Goal: Transaction & Acquisition: Purchase product/service

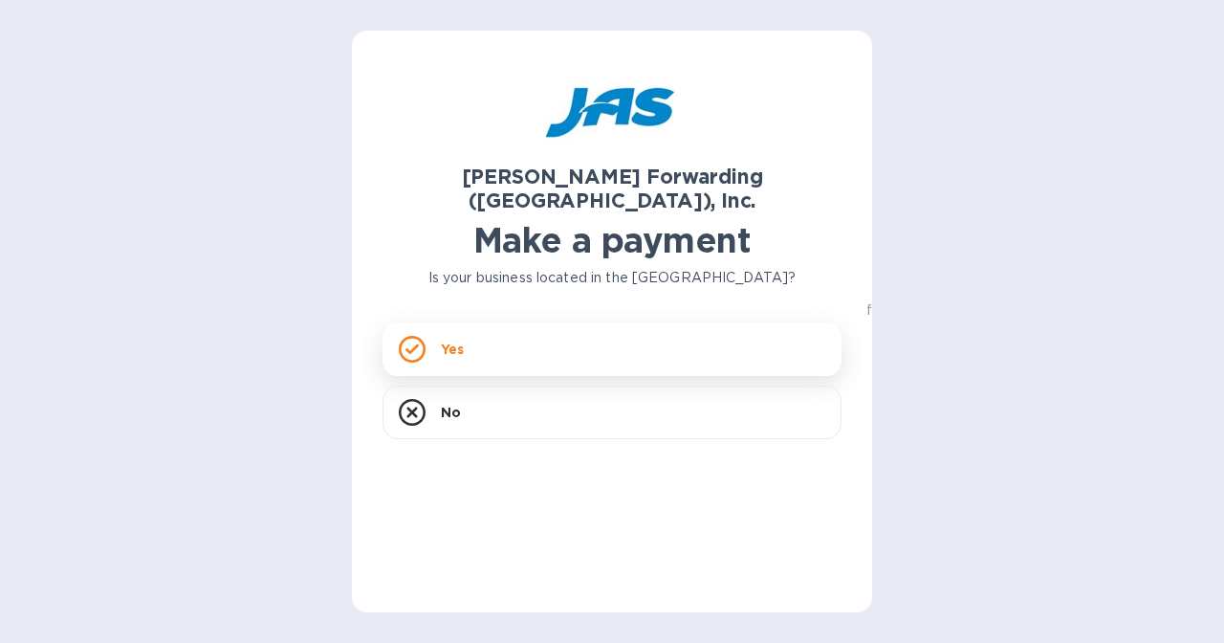
click at [493, 324] on div "Yes" at bounding box center [612, 349] width 459 height 54
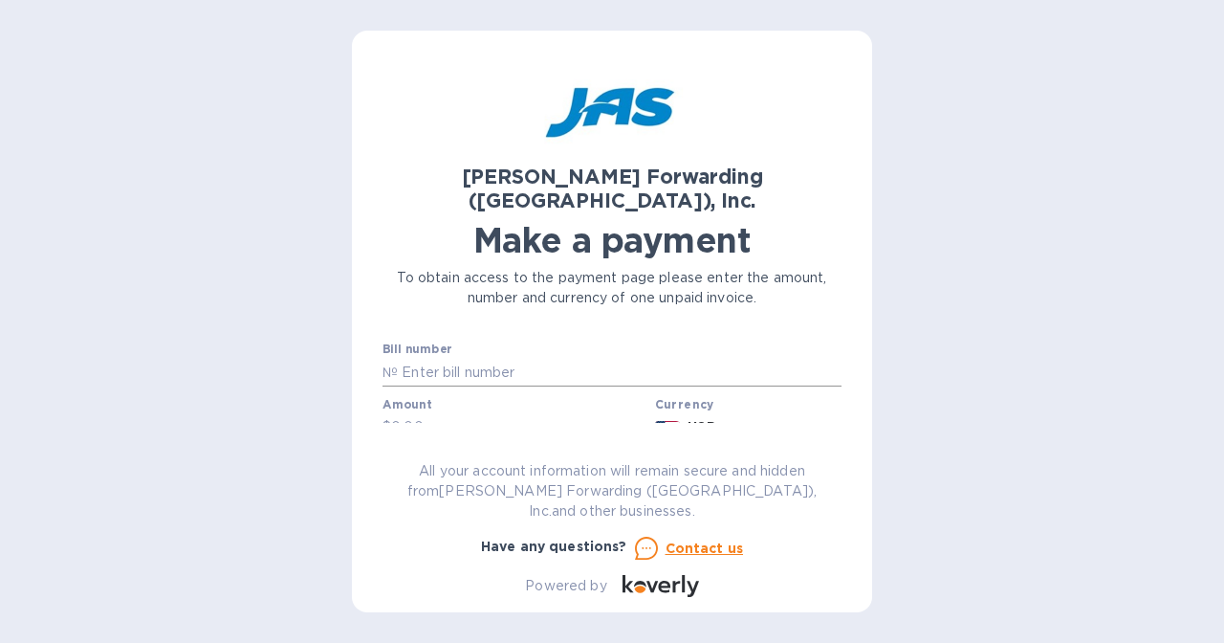
click at [481, 358] on input "text" at bounding box center [620, 372] width 444 height 29
type input "cvg503236561"
click at [422, 413] on input "text" at bounding box center [519, 427] width 256 height 29
type input "1,080.50"
click at [471, 453] on div "Business name" at bounding box center [612, 475] width 459 height 44
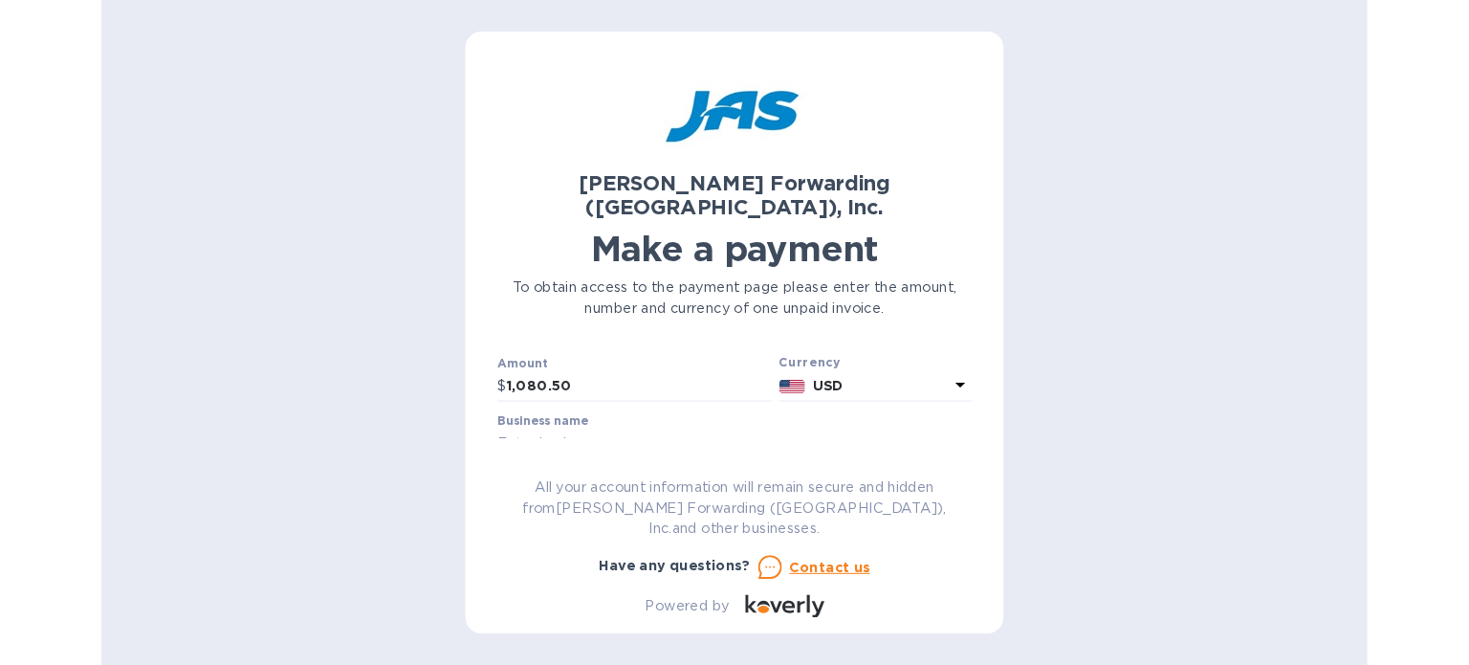
scroll to position [96, 0]
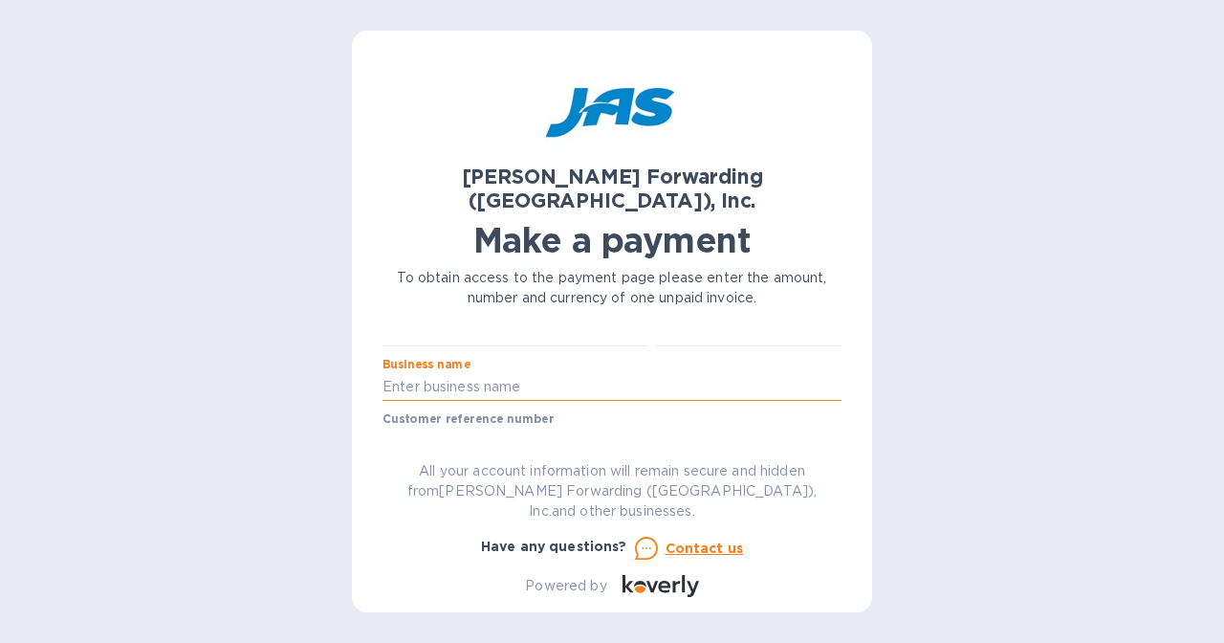
click at [475, 373] on input "text" at bounding box center [612, 387] width 459 height 29
type input "Instinct Sportswear"
click at [497, 428] on input "text" at bounding box center [612, 442] width 459 height 29
type input "1"
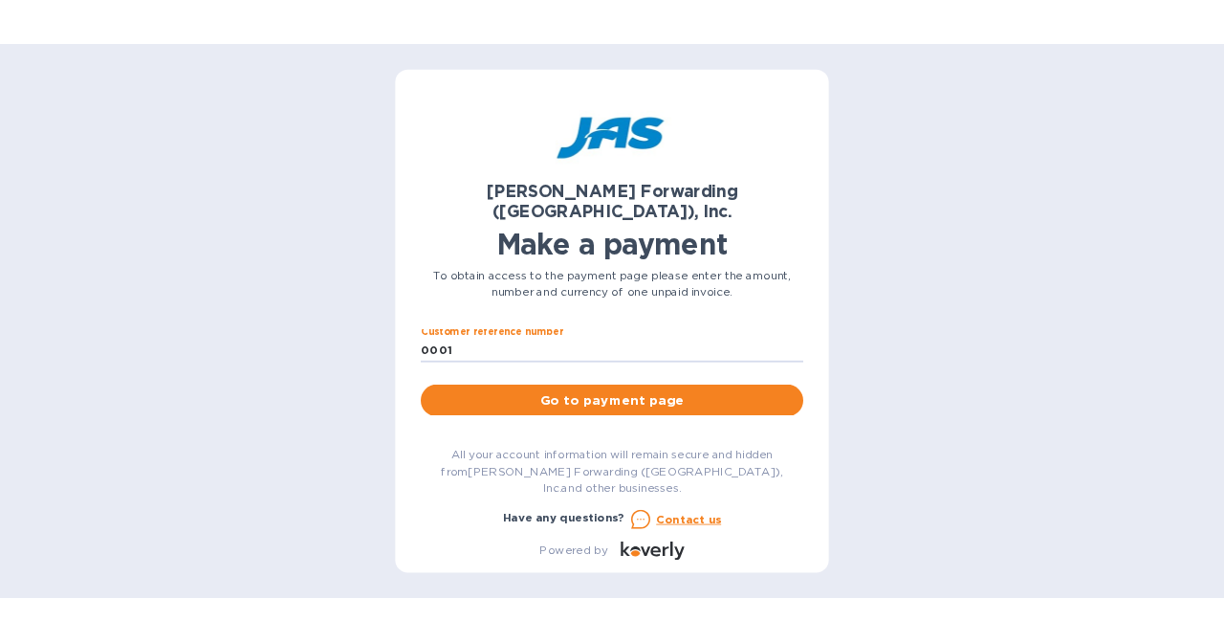
scroll to position [191, 0]
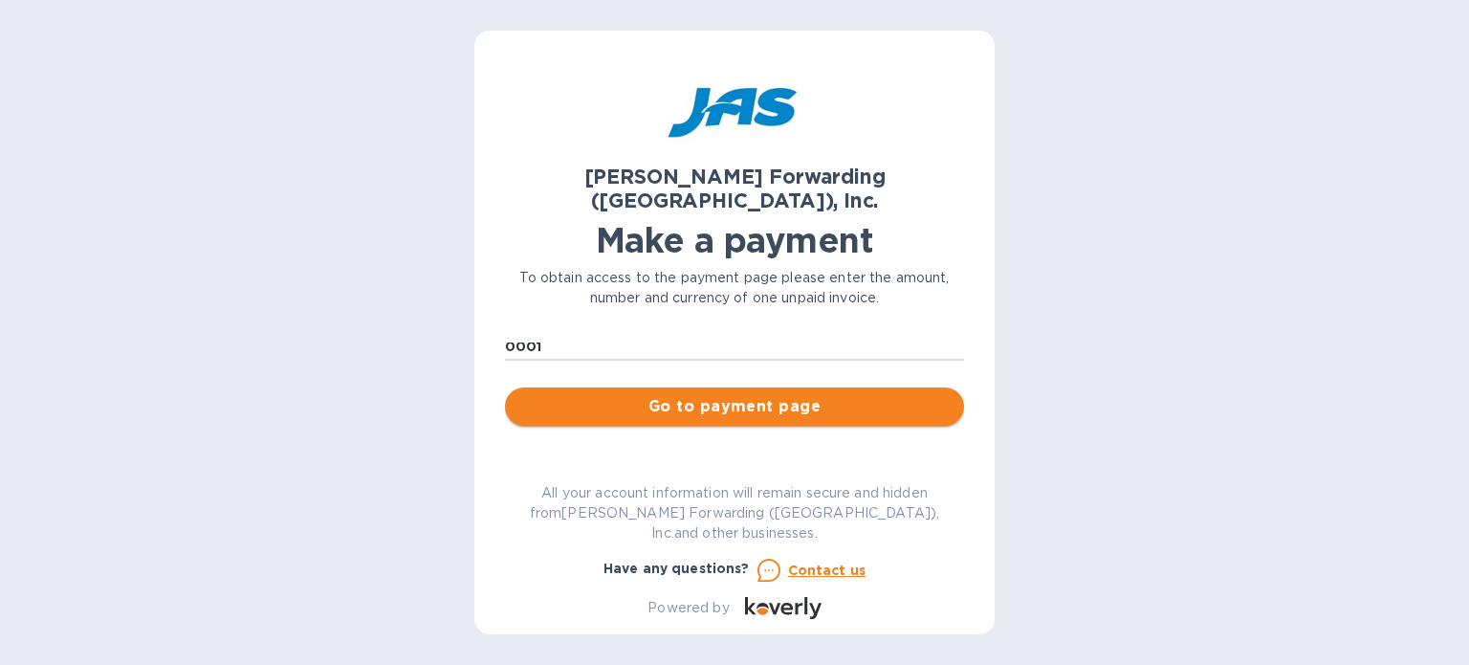
type input "0001"
click at [693, 395] on span "Go to payment page" at bounding box center [734, 406] width 429 height 23
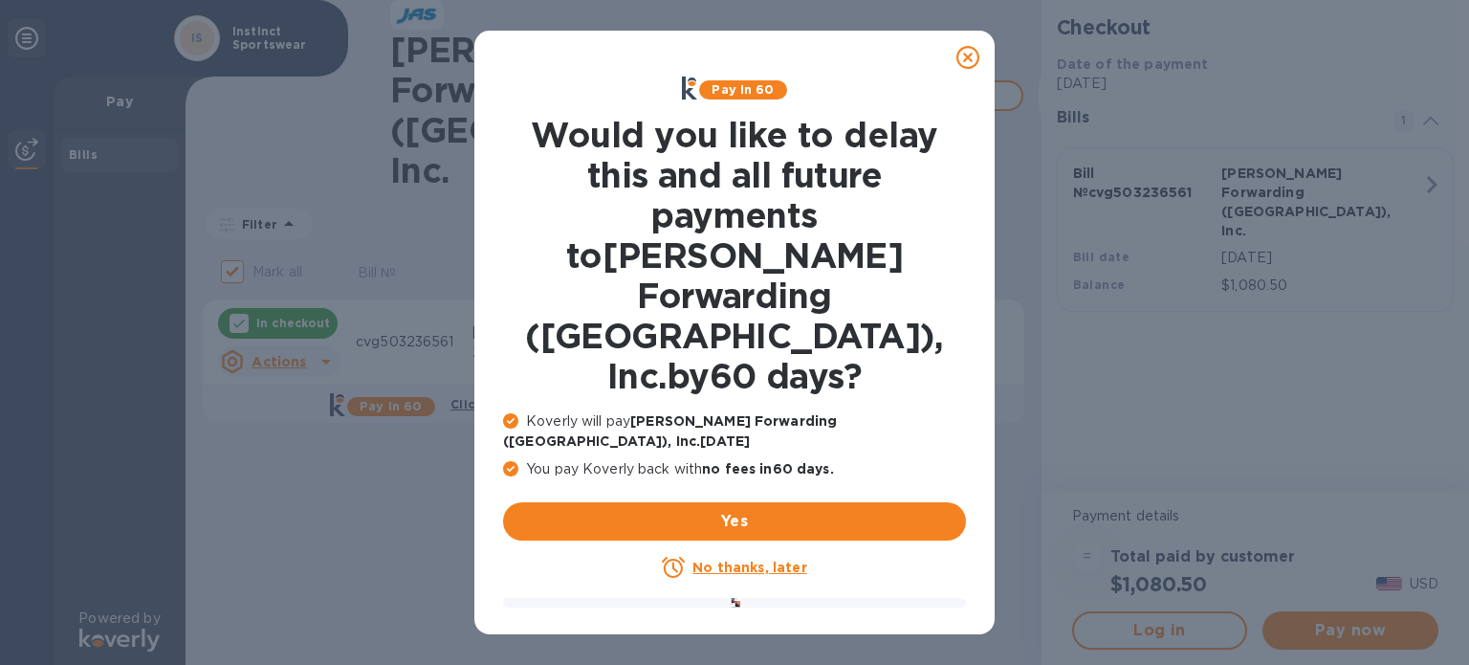
click at [745, 560] on u "No thanks, later" at bounding box center [750, 567] width 114 height 15
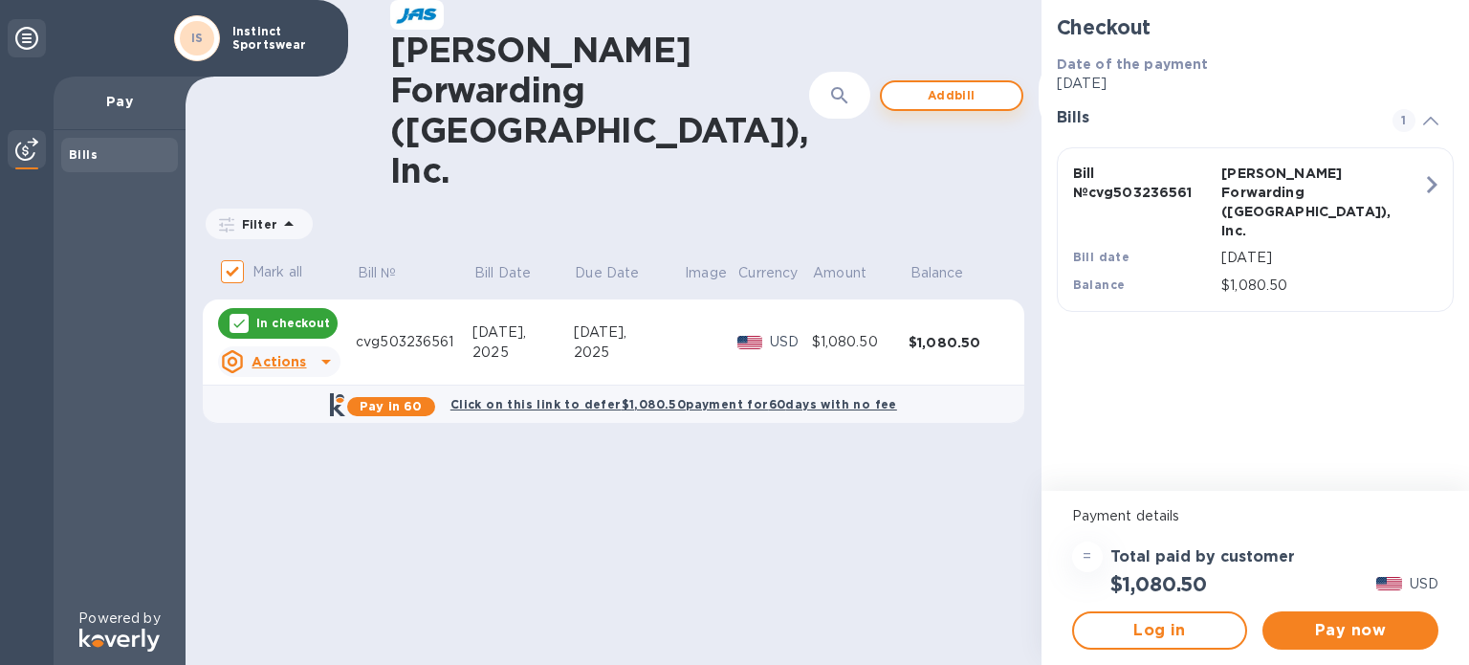
click at [897, 84] on span "Add bill" at bounding box center [951, 95] width 109 height 23
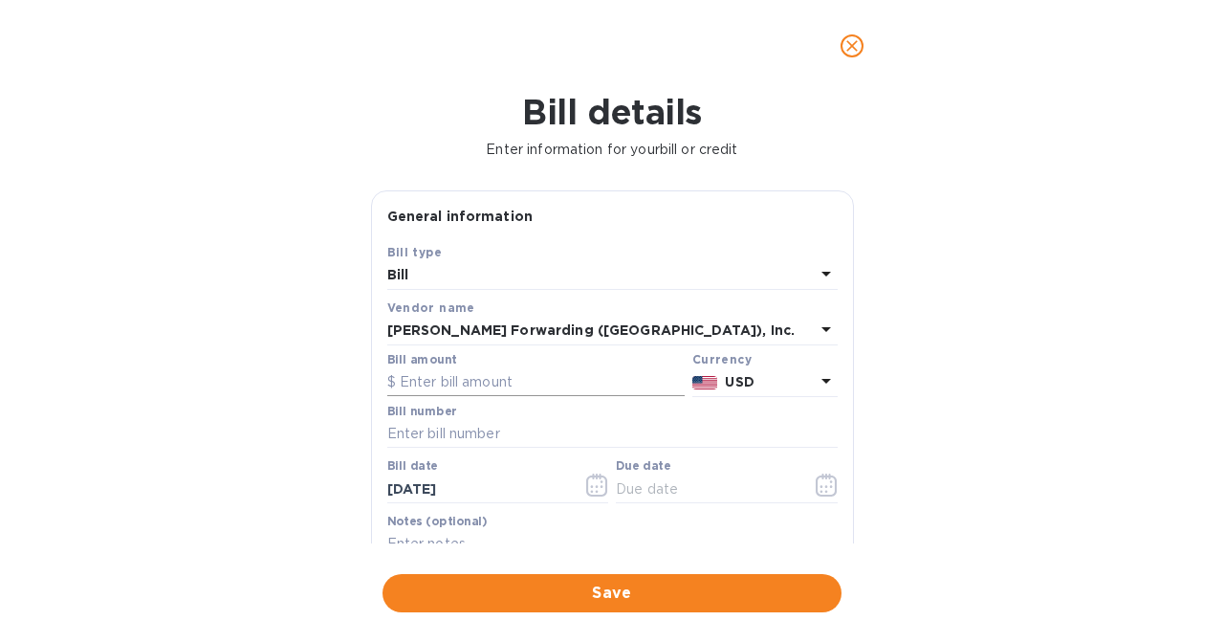
click at [475, 374] on input "text" at bounding box center [535, 382] width 297 height 29
type input "1,932.30"
click at [421, 443] on input "text" at bounding box center [612, 434] width 451 height 29
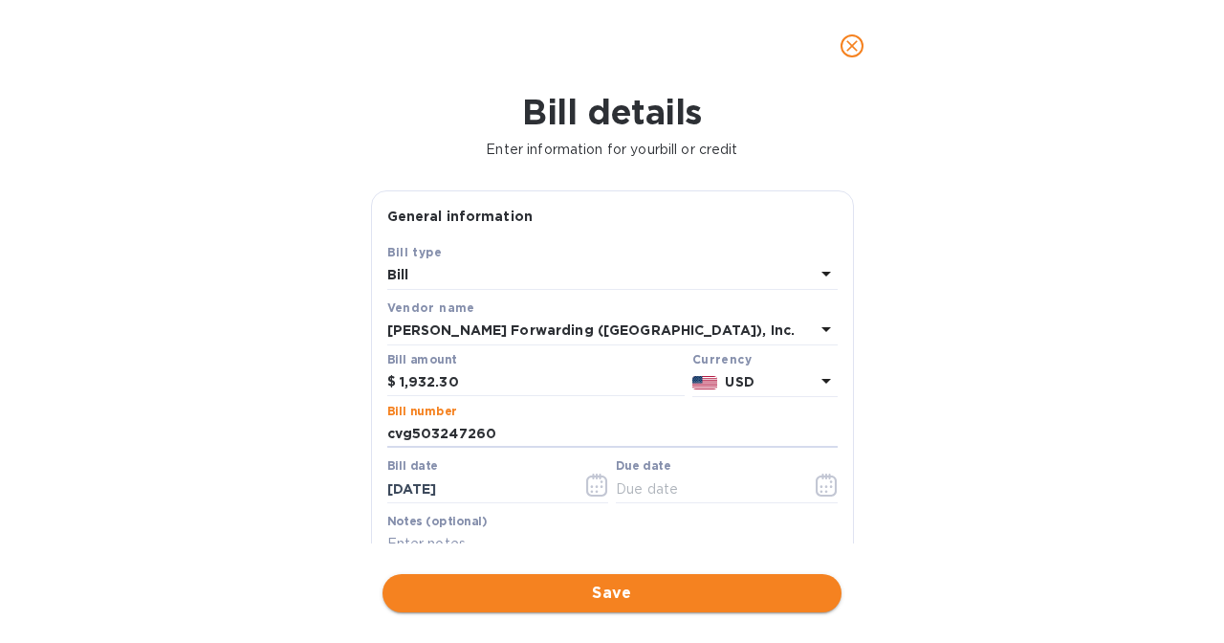
type input "cvg503247260"
click at [618, 592] on span "Save" at bounding box center [612, 593] width 429 height 23
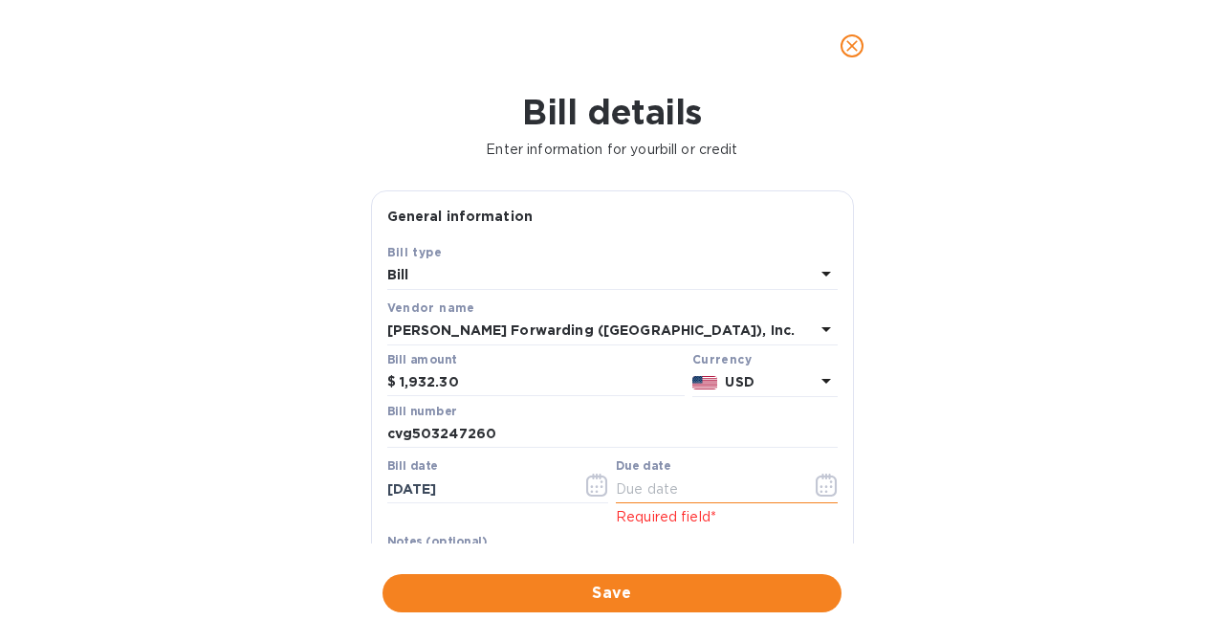
click at [669, 493] on input "text" at bounding box center [706, 488] width 181 height 29
click at [594, 486] on icon "button" at bounding box center [597, 484] width 22 height 23
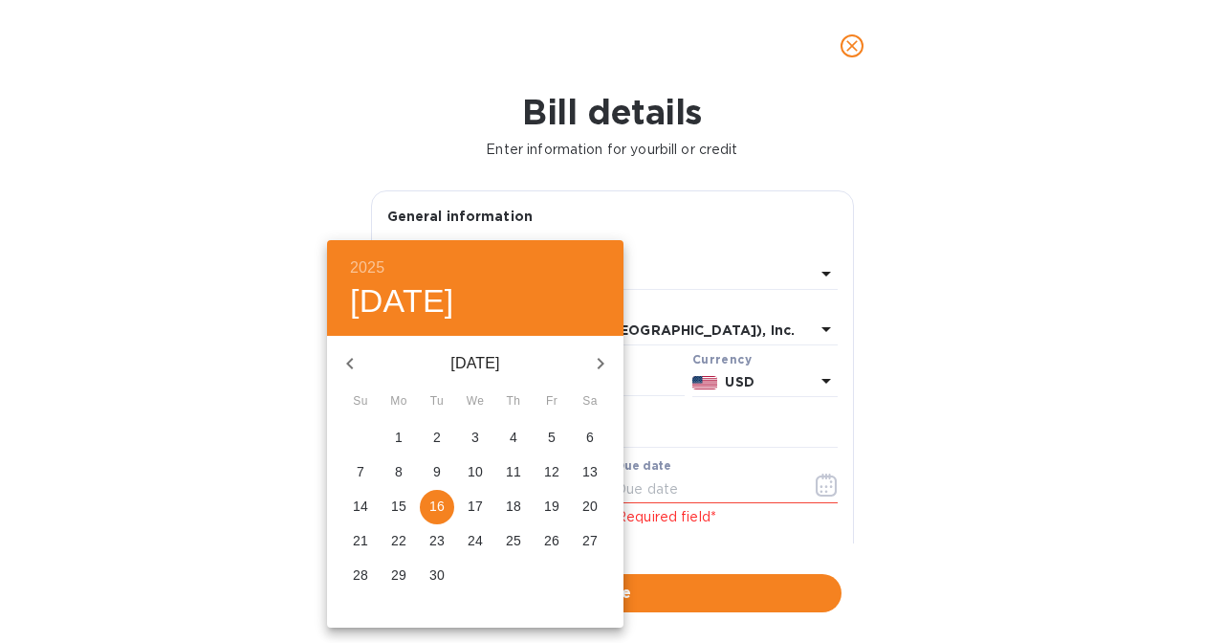
click at [140, 323] on div at bounding box center [612, 321] width 1224 height 643
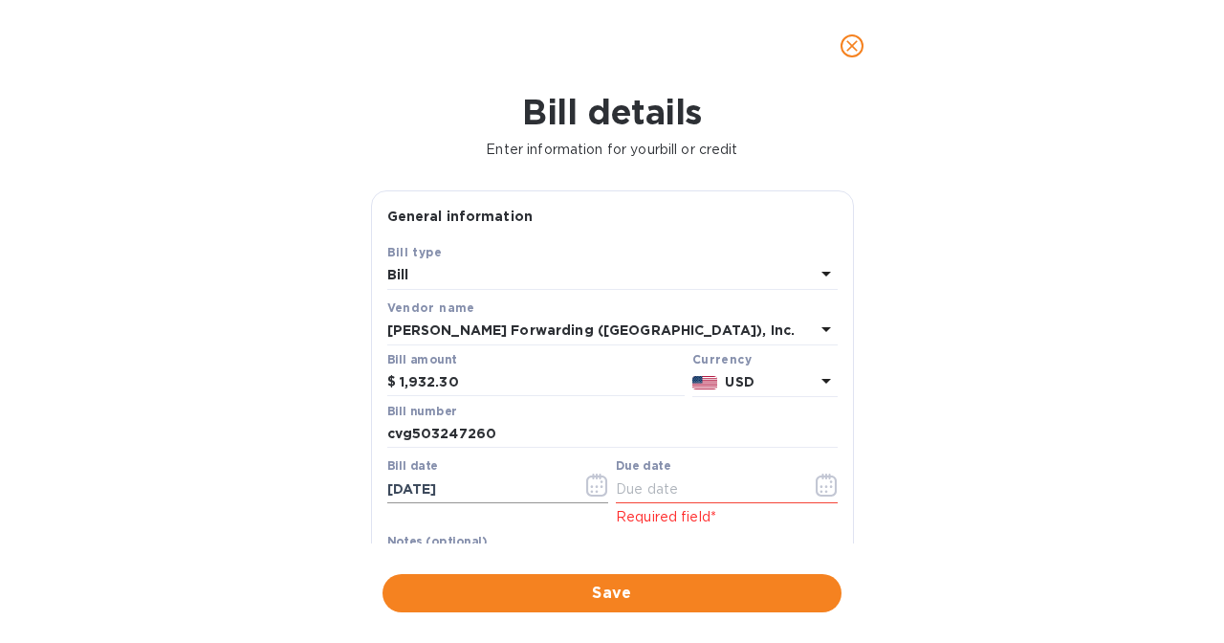
click at [602, 481] on icon "button" at bounding box center [596, 484] width 21 height 23
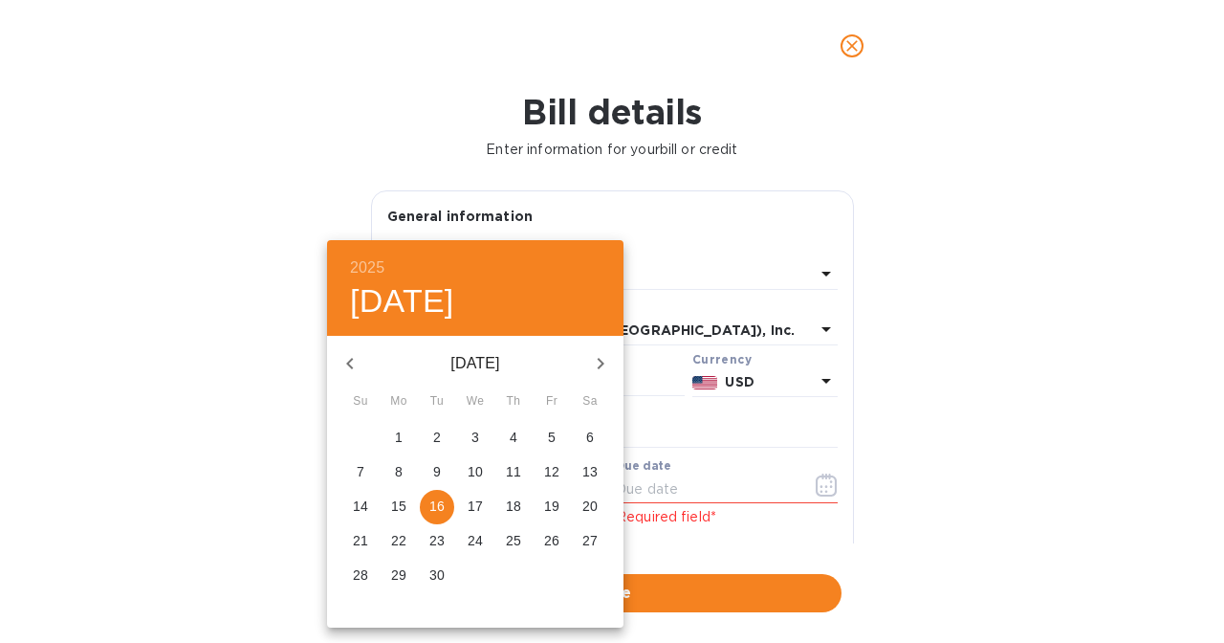
click at [356, 366] on icon "button" at bounding box center [350, 363] width 23 height 23
click at [356, 365] on icon "button" at bounding box center [350, 363] width 23 height 23
click at [547, 507] on p "16" at bounding box center [551, 505] width 15 height 19
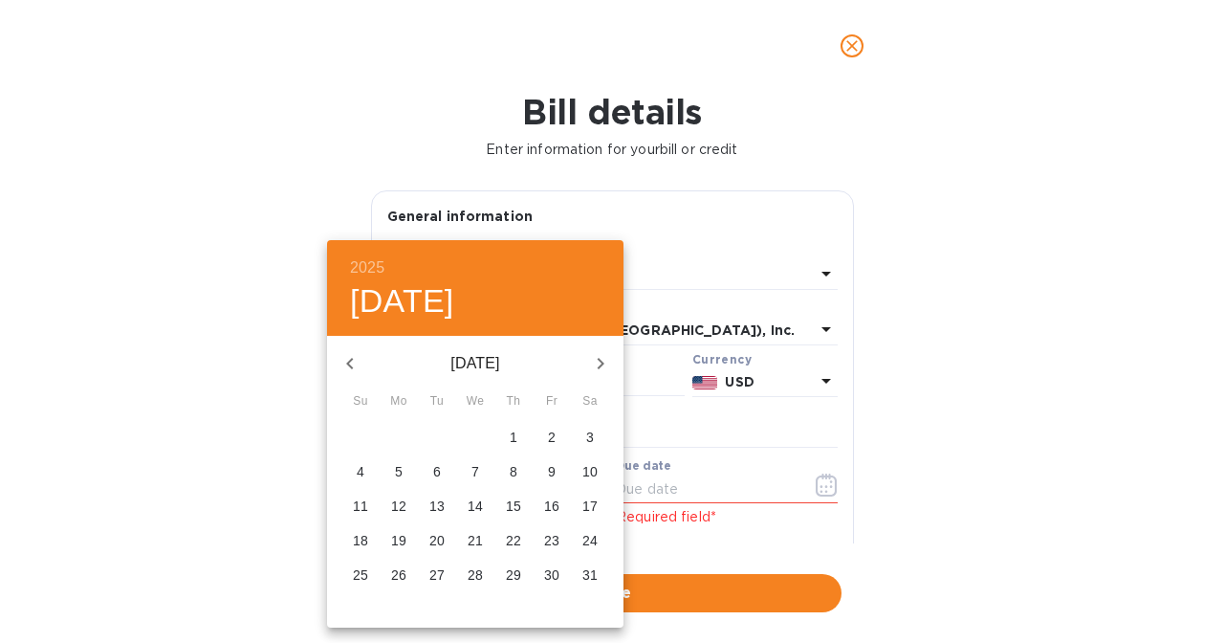
type input "[DATE]"
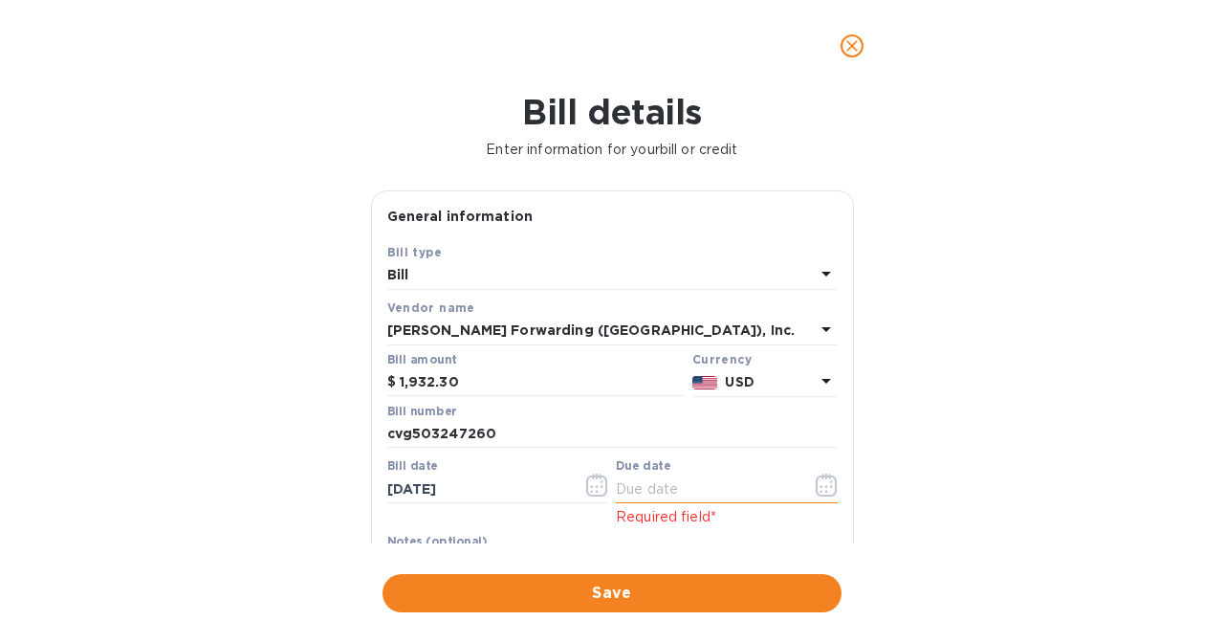
click at [823, 479] on icon "button" at bounding box center [826, 484] width 21 height 23
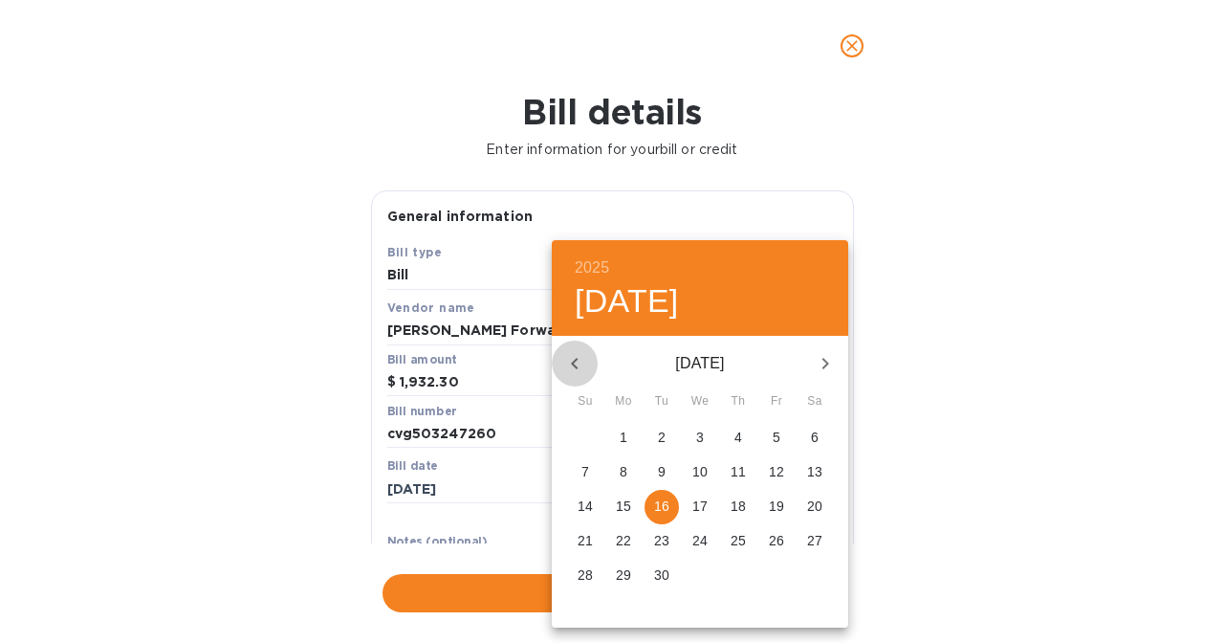
click at [567, 359] on icon "button" at bounding box center [574, 363] width 23 height 23
click at [570, 363] on icon "button" at bounding box center [574, 363] width 23 height 23
click at [580, 505] on p "15" at bounding box center [585, 505] width 15 height 19
type input "[DATE]"
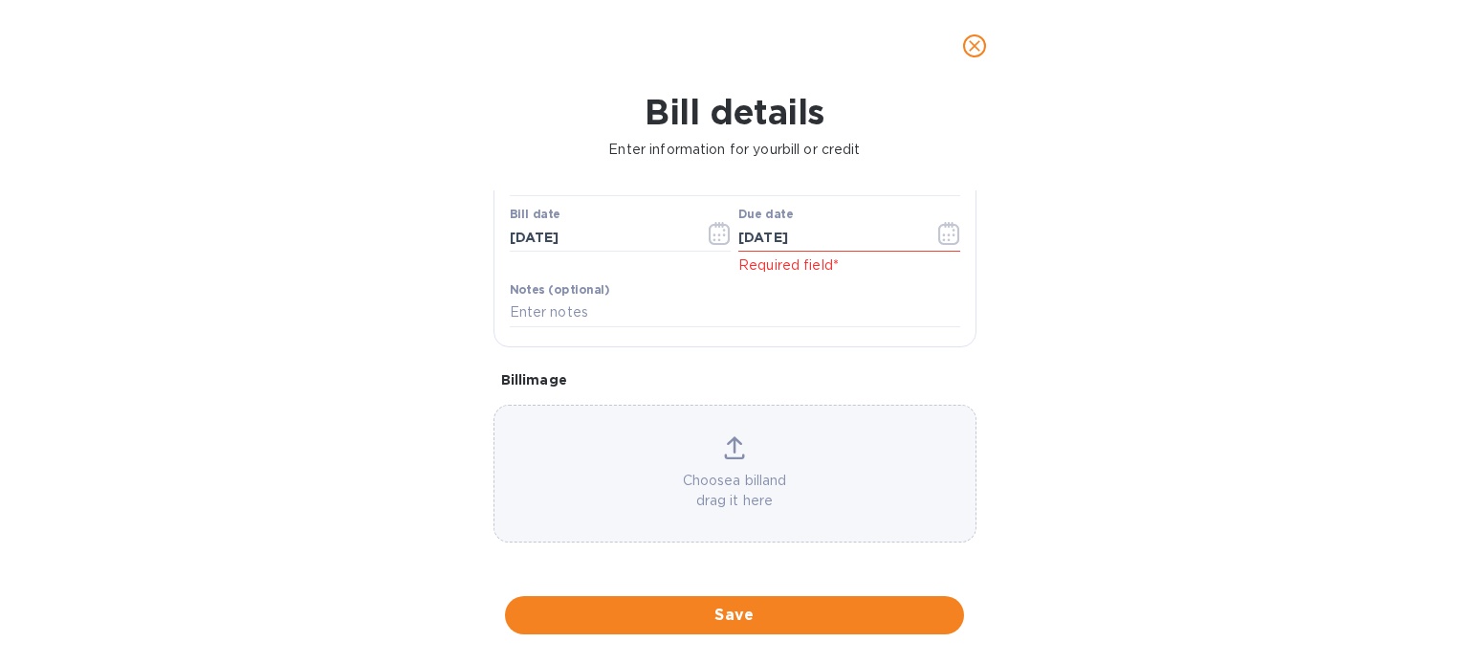
scroll to position [252, 0]
click at [752, 611] on span "Save" at bounding box center [734, 615] width 429 height 23
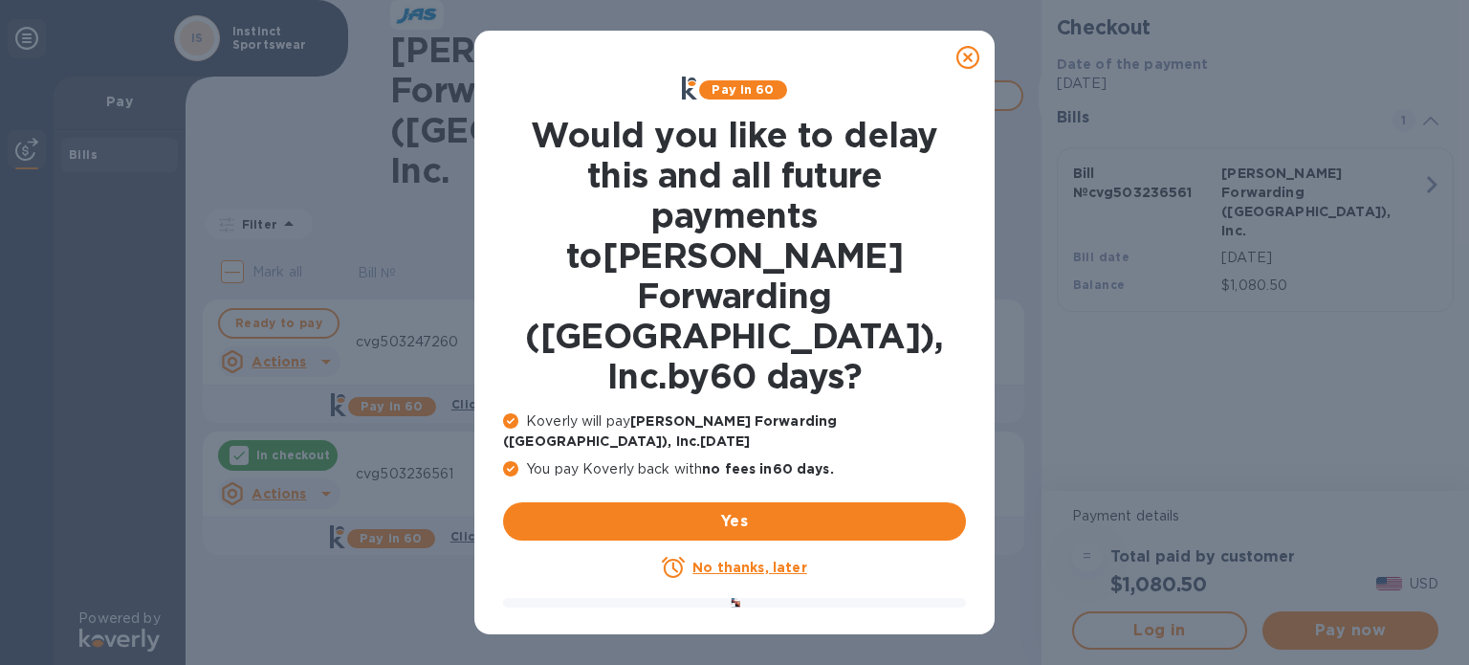
click at [967, 53] on icon at bounding box center [967, 57] width 23 height 23
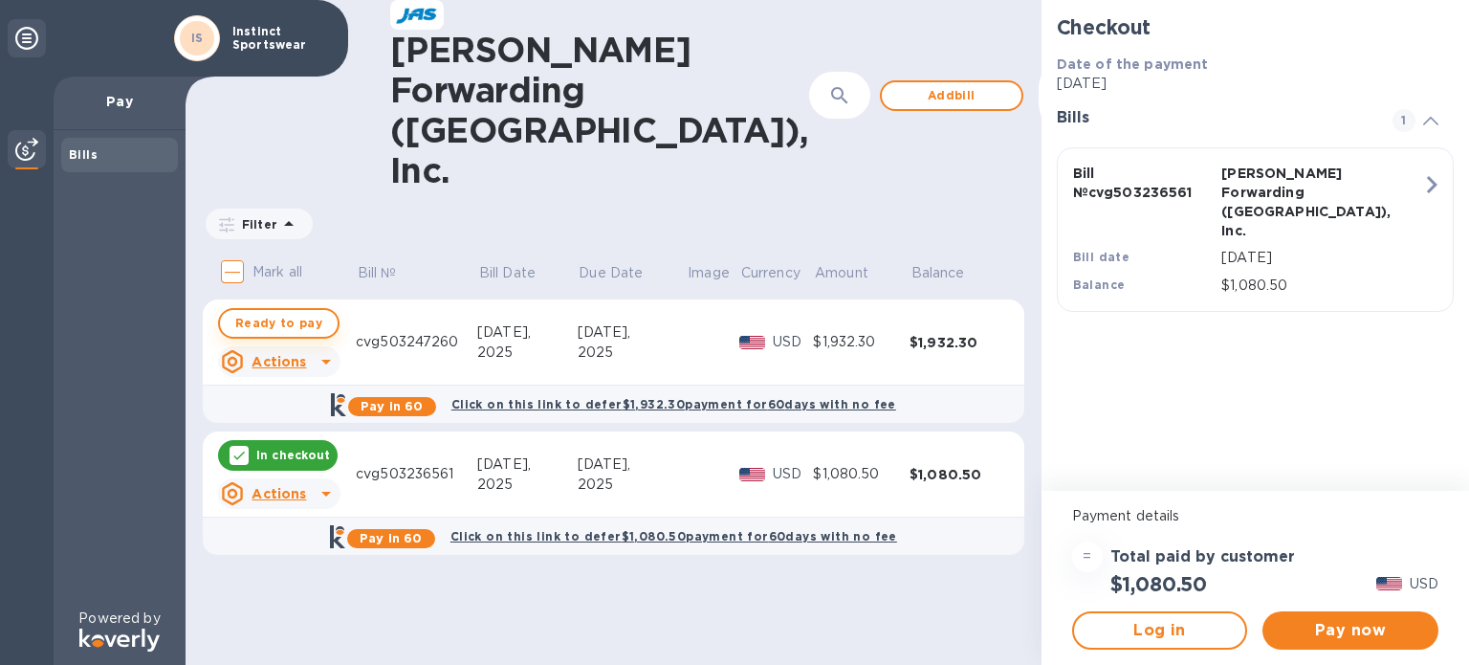
click at [275, 312] on span "Ready to pay" at bounding box center [278, 323] width 87 height 23
checkbox input "true"
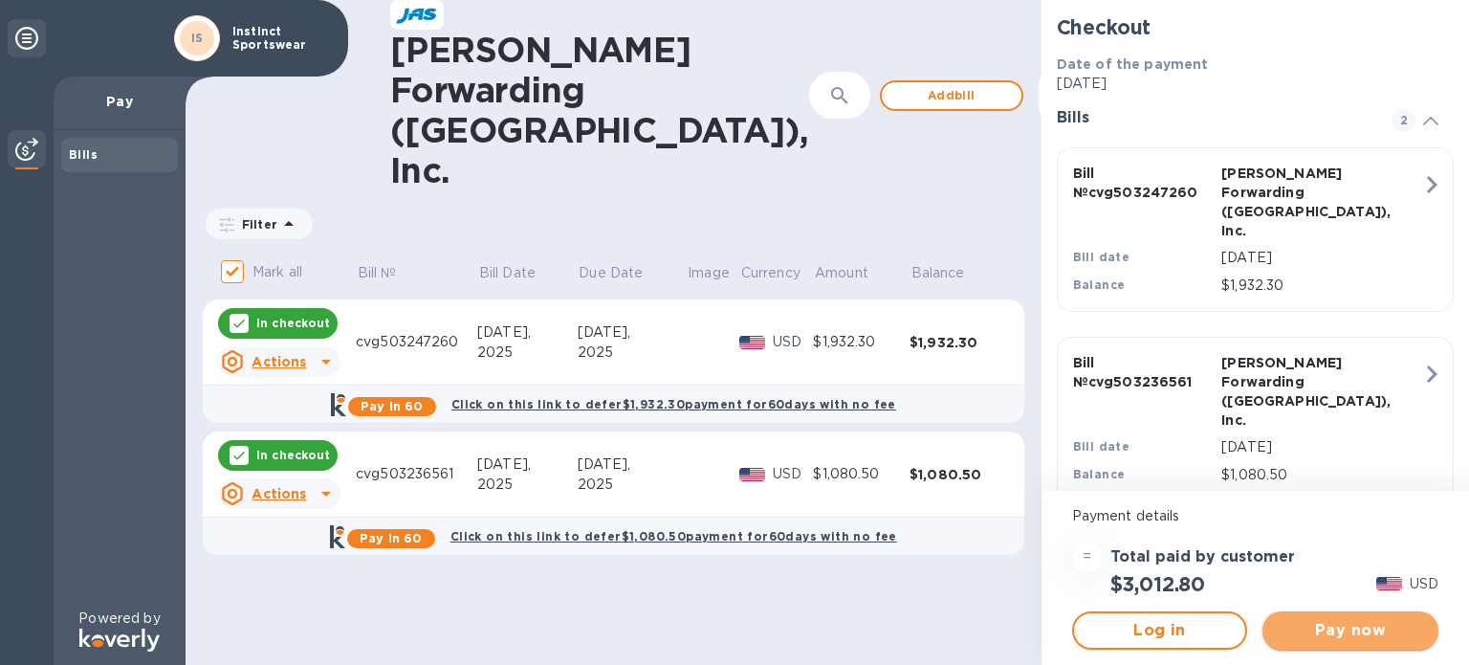
click at [1223, 634] on span "Pay now" at bounding box center [1350, 630] width 145 height 23
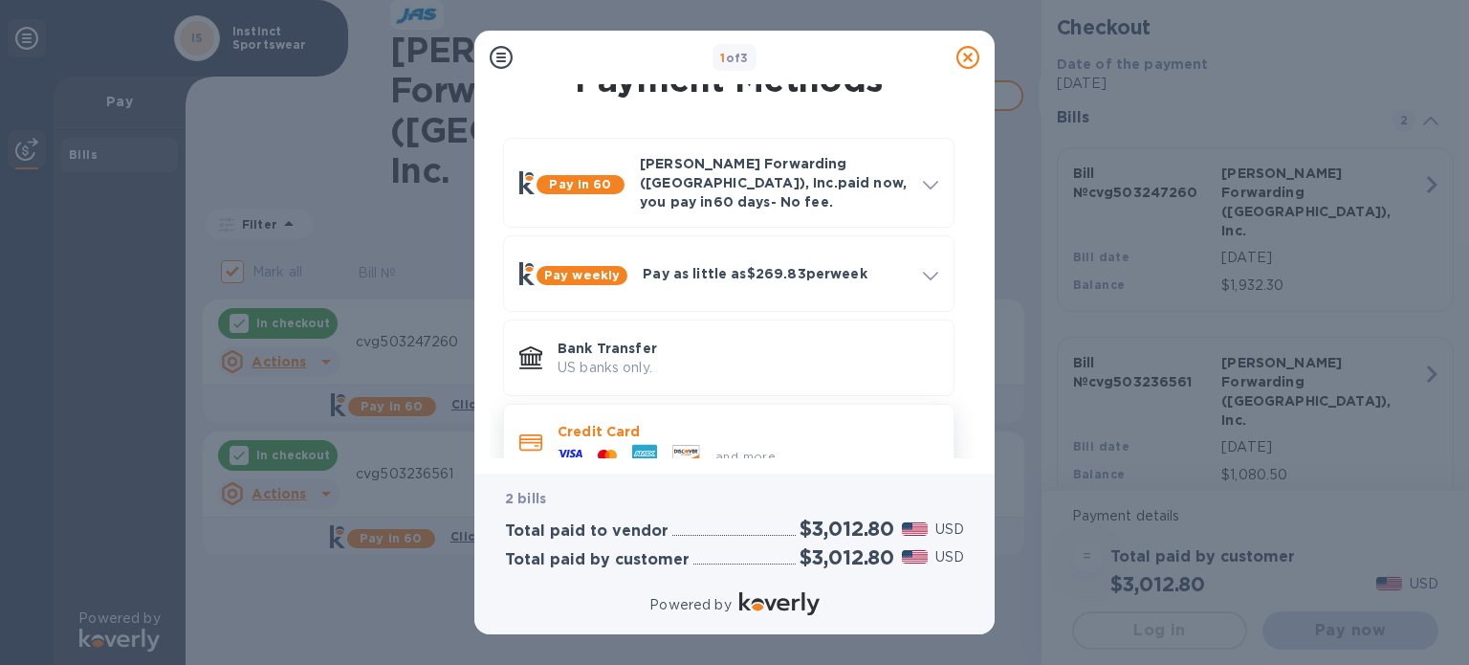
scroll to position [52, 0]
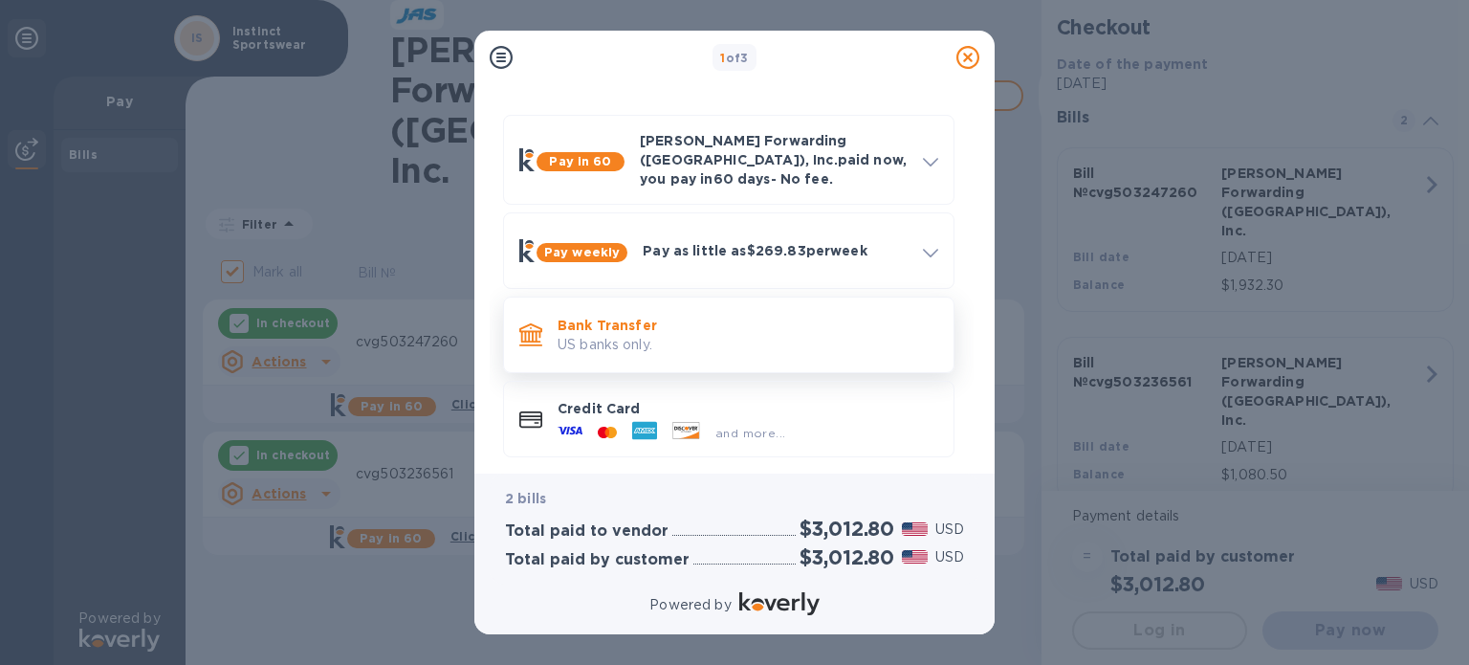
click at [662, 319] on p "Bank Transfer" at bounding box center [748, 325] width 381 height 19
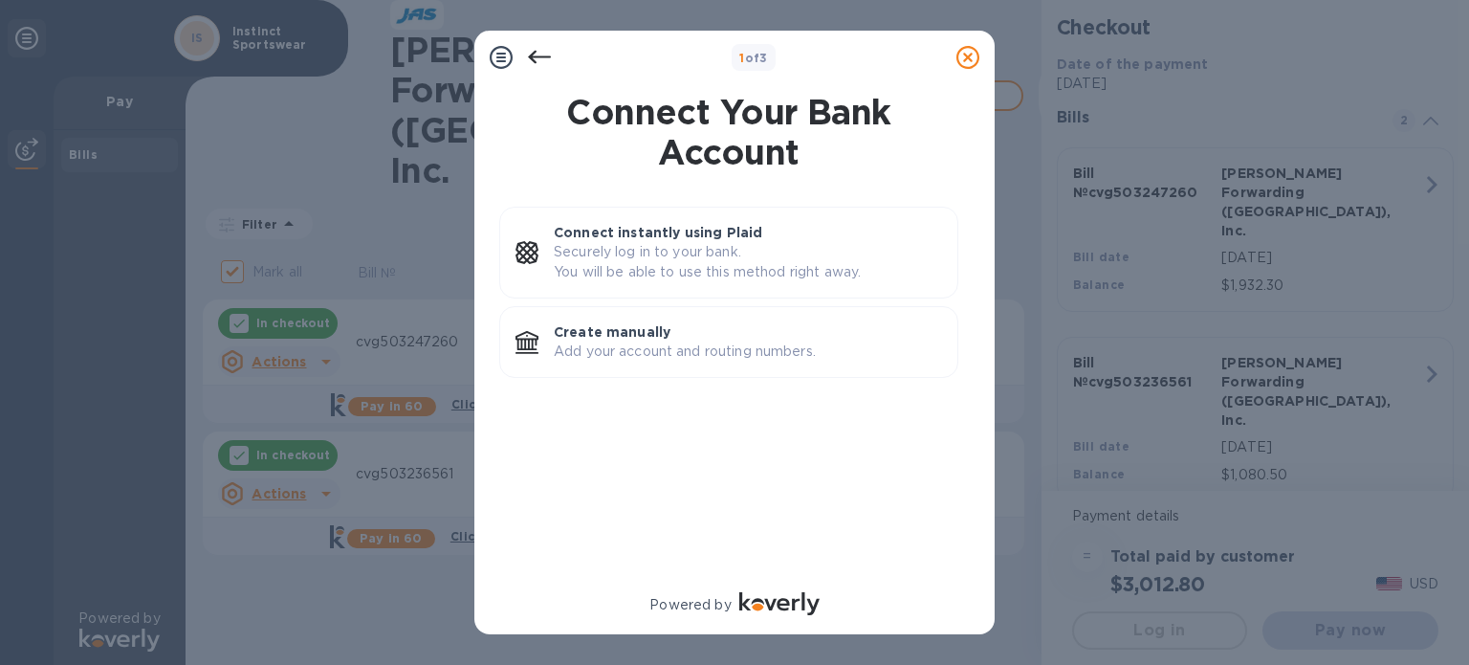
scroll to position [0, 0]
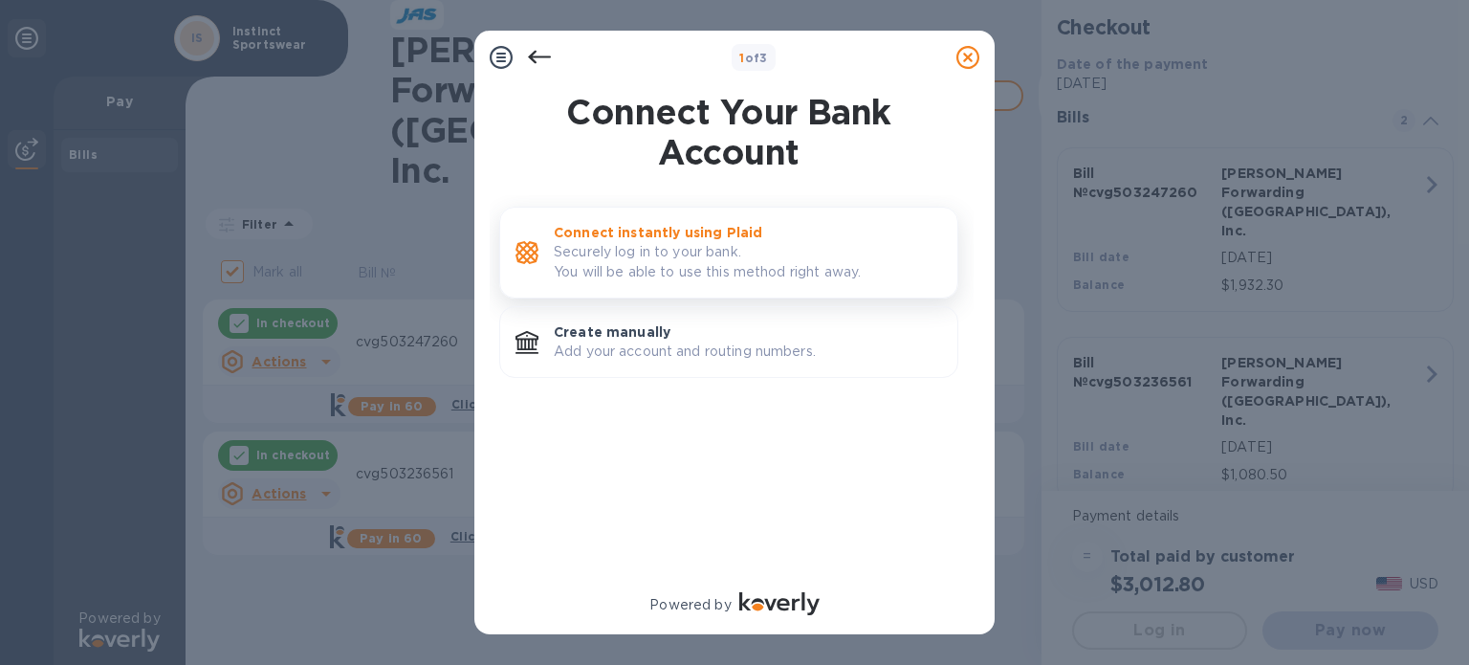
click at [660, 248] on p "Securely log in to your bank. You will be able to use this method right away." at bounding box center [748, 262] width 388 height 40
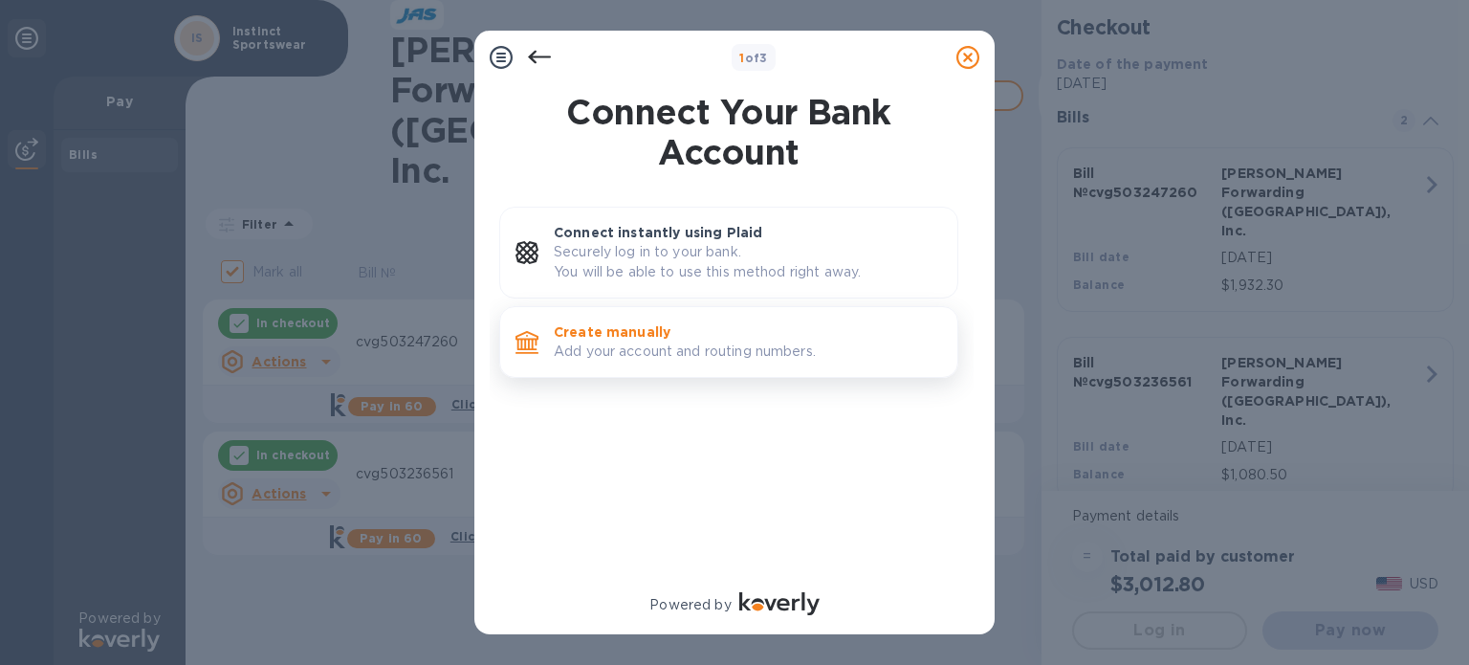
click at [595, 335] on p "Create manually" at bounding box center [748, 331] width 388 height 19
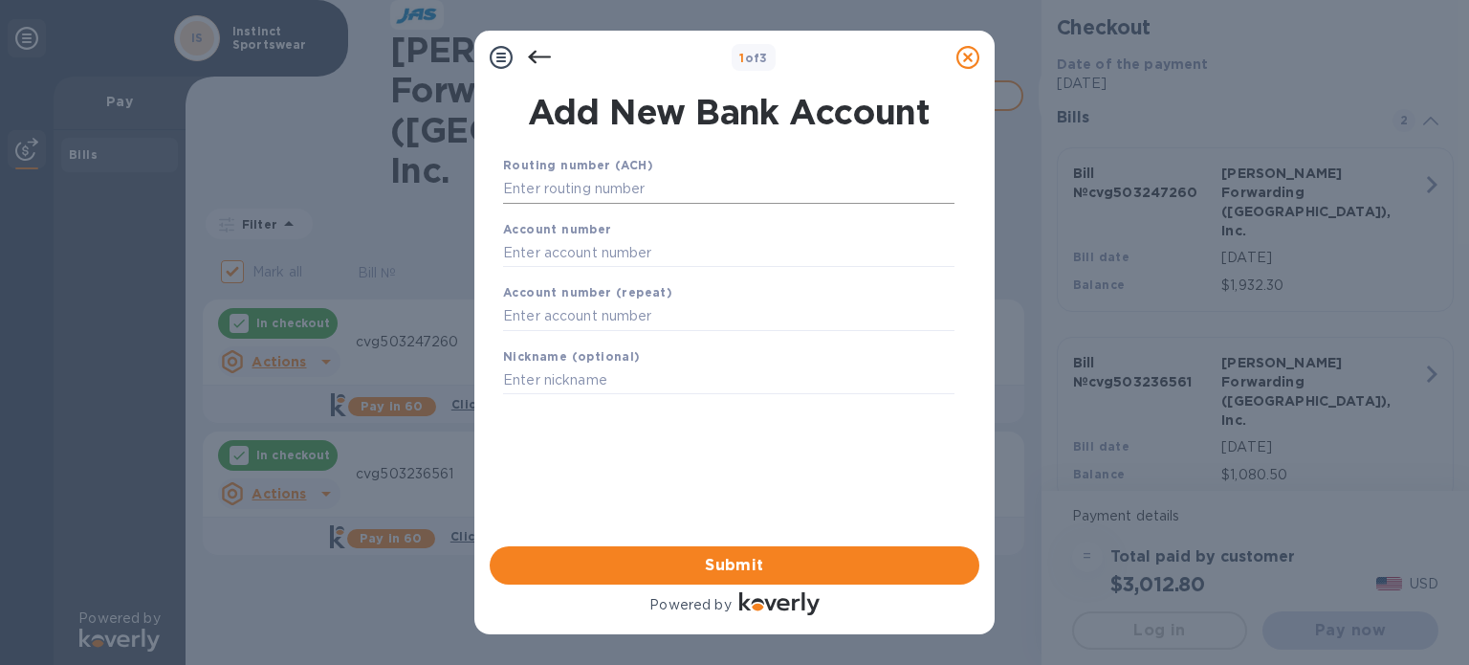
click at [610, 194] on input "text" at bounding box center [728, 189] width 451 height 29
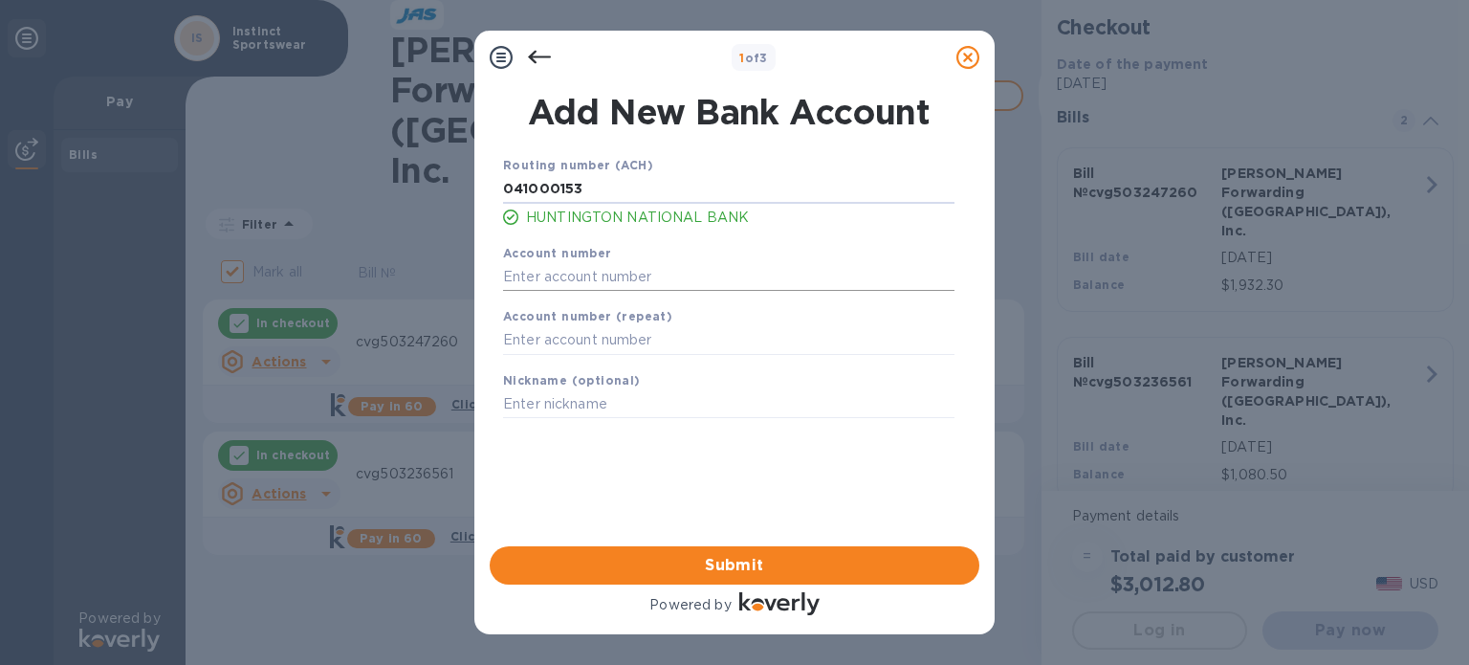
type input "041000153"
click at [575, 279] on input "text" at bounding box center [728, 276] width 451 height 29
type input "01668347531"
click at [617, 344] on input "text" at bounding box center [728, 340] width 451 height 29
type input "01668347531"
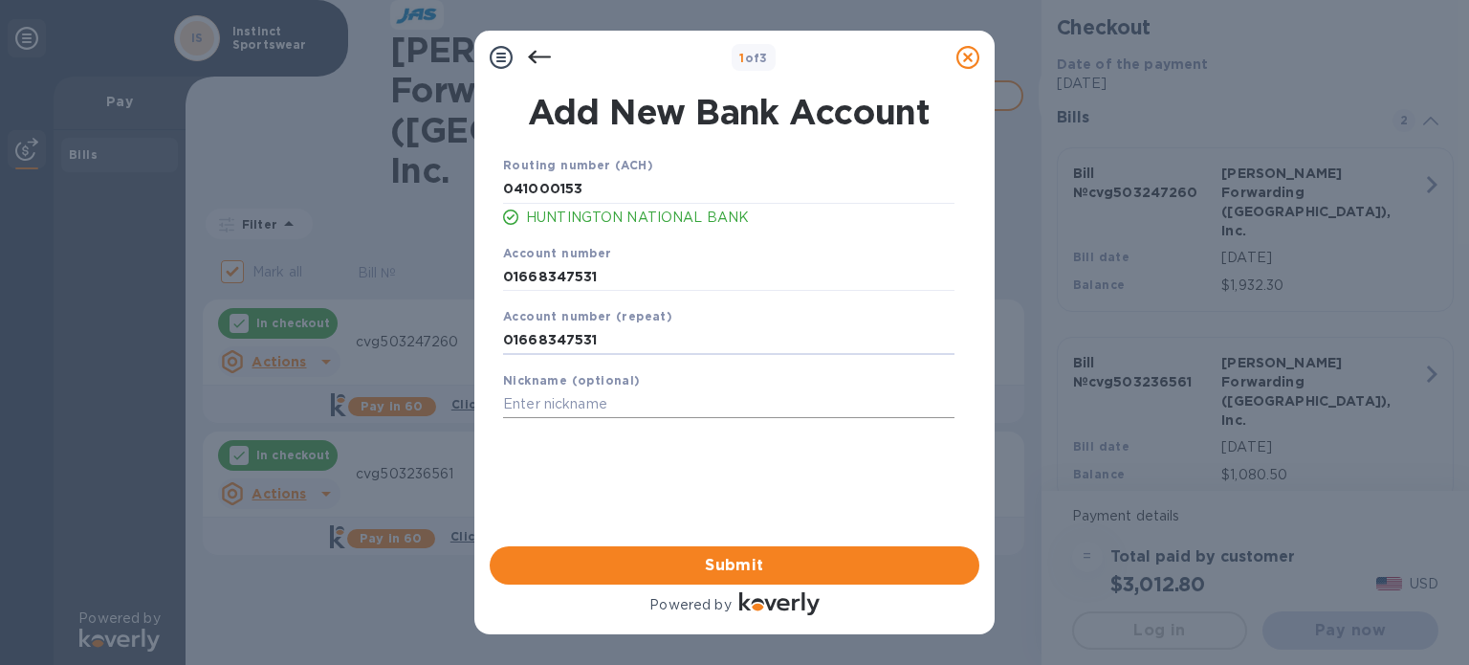
click at [562, 411] on input "text" at bounding box center [728, 404] width 451 height 29
click at [711, 566] on span "Submit" at bounding box center [734, 565] width 459 height 23
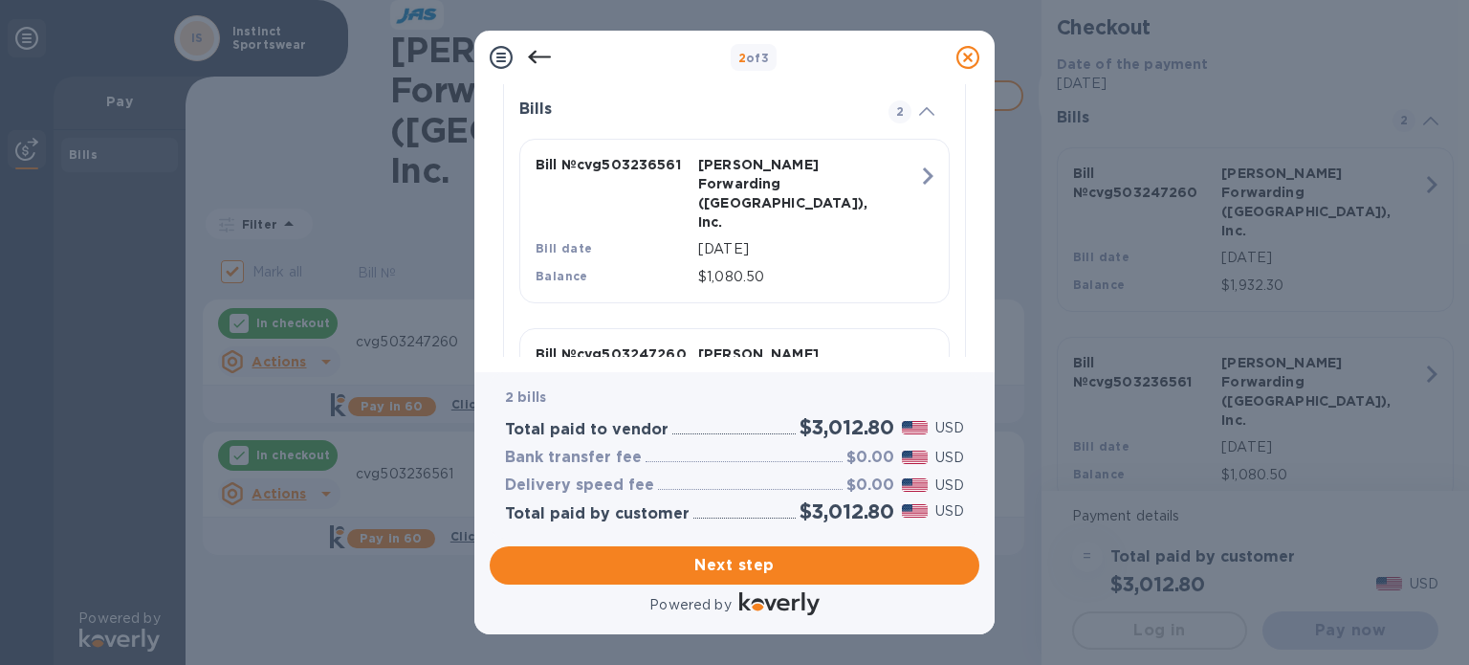
scroll to position [568, 0]
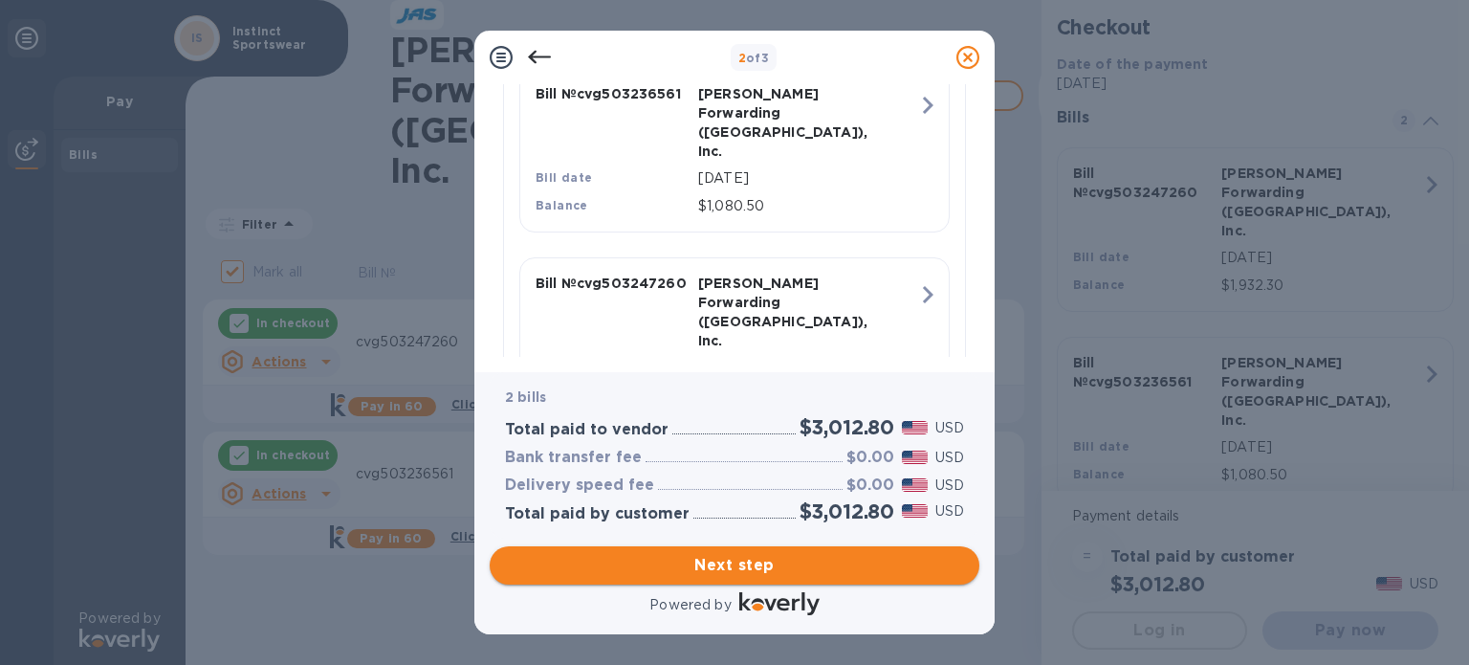
click at [765, 561] on span "Next step" at bounding box center [734, 565] width 459 height 23
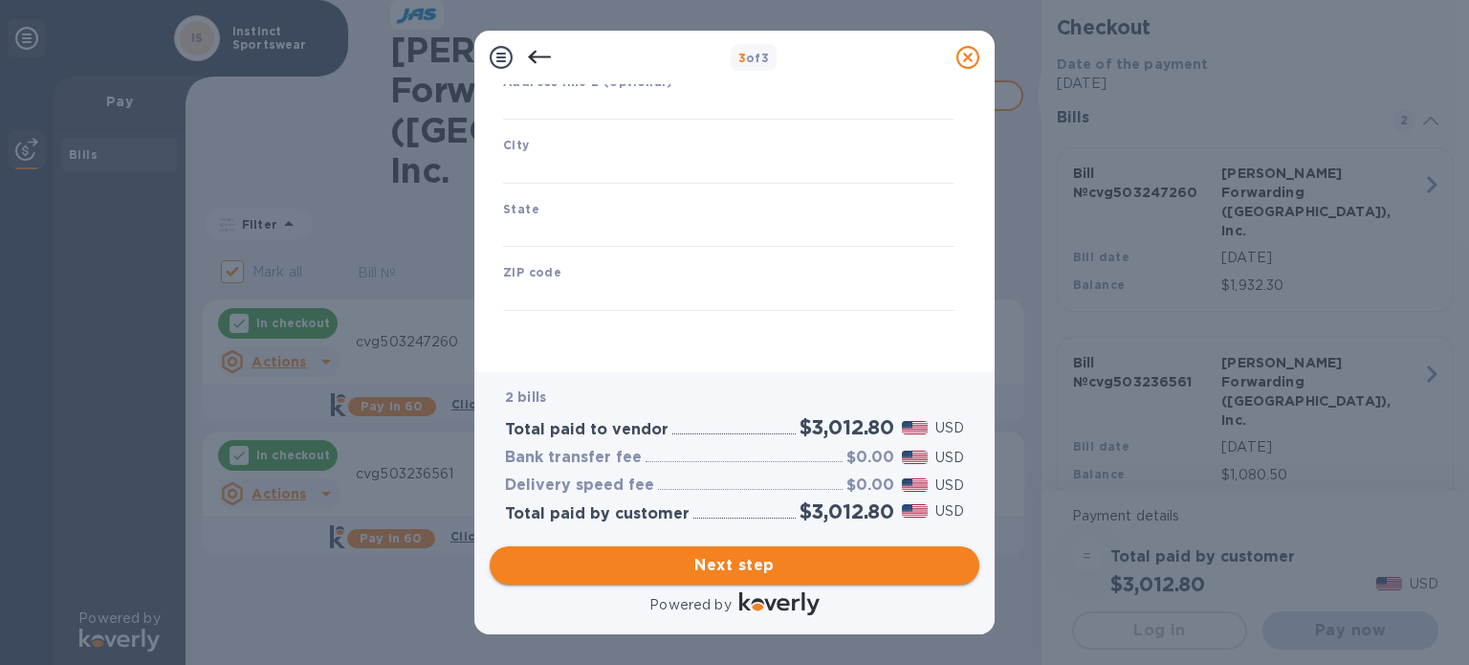
scroll to position [273, 0]
type input "[GEOGRAPHIC_DATA]"
click at [754, 565] on span "Next step" at bounding box center [734, 565] width 459 height 23
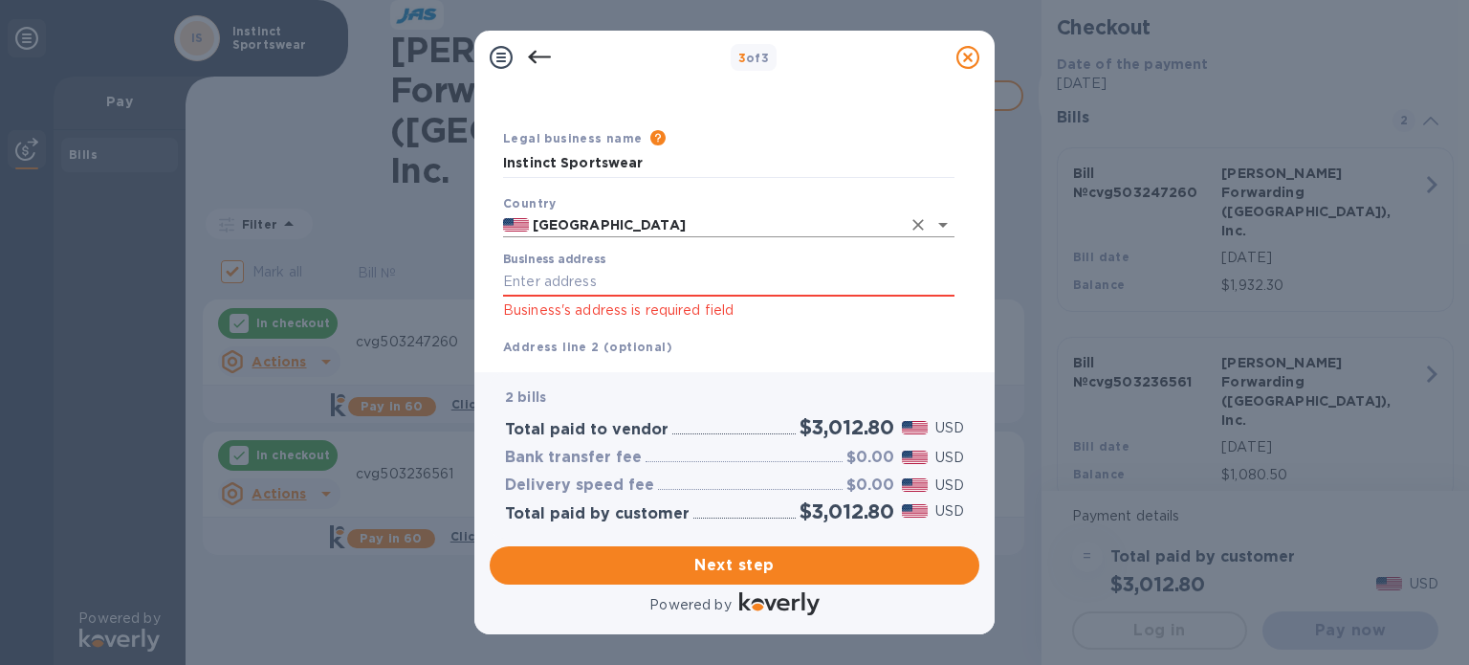
scroll to position [11, 0]
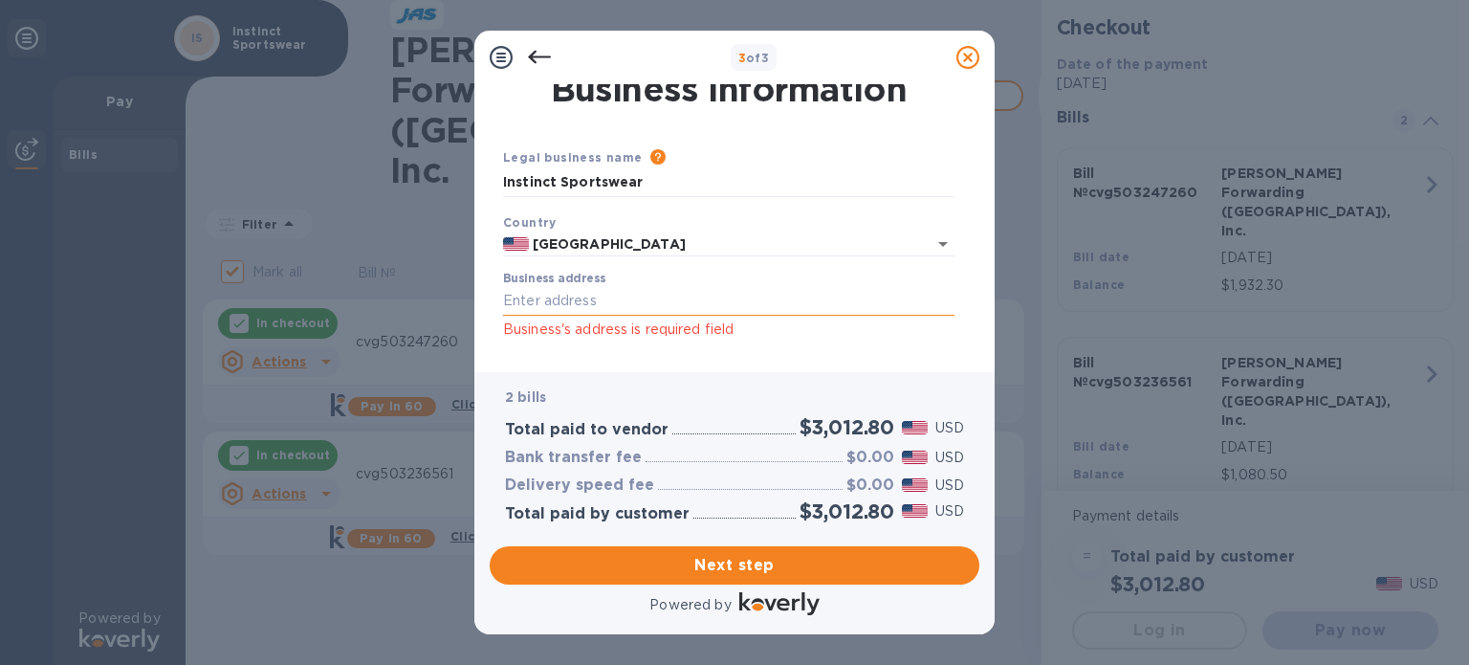
click at [576, 299] on input "Business address" at bounding box center [728, 301] width 451 height 29
type input "[STREET_ADDRESS]"
type input "Westlake"
type input "OH"
type input "44145"
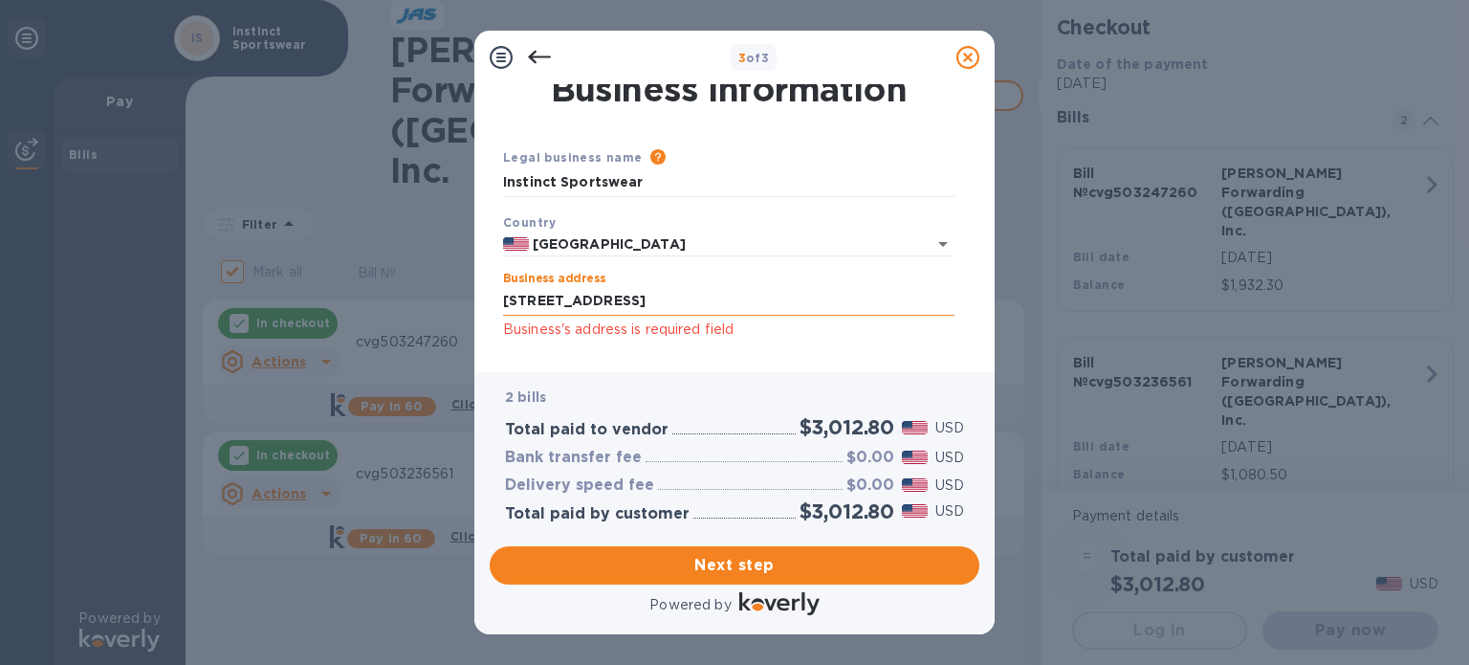
click at [715, 298] on input "[STREET_ADDRESS]" at bounding box center [728, 301] width 451 height 29
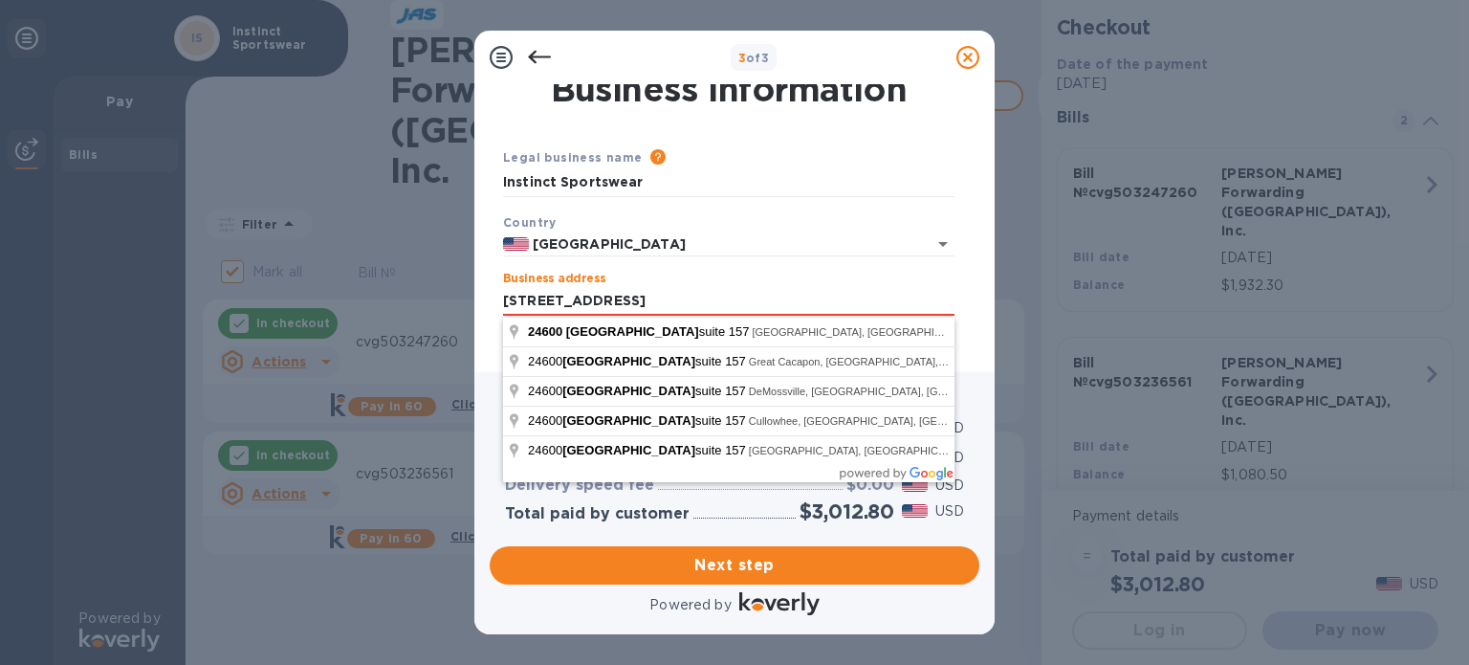
type input "[STREET_ADDRESS]"
click at [894, 274] on div "Business address [STREET_ADDRESS] Business's address is required field" at bounding box center [728, 306] width 451 height 69
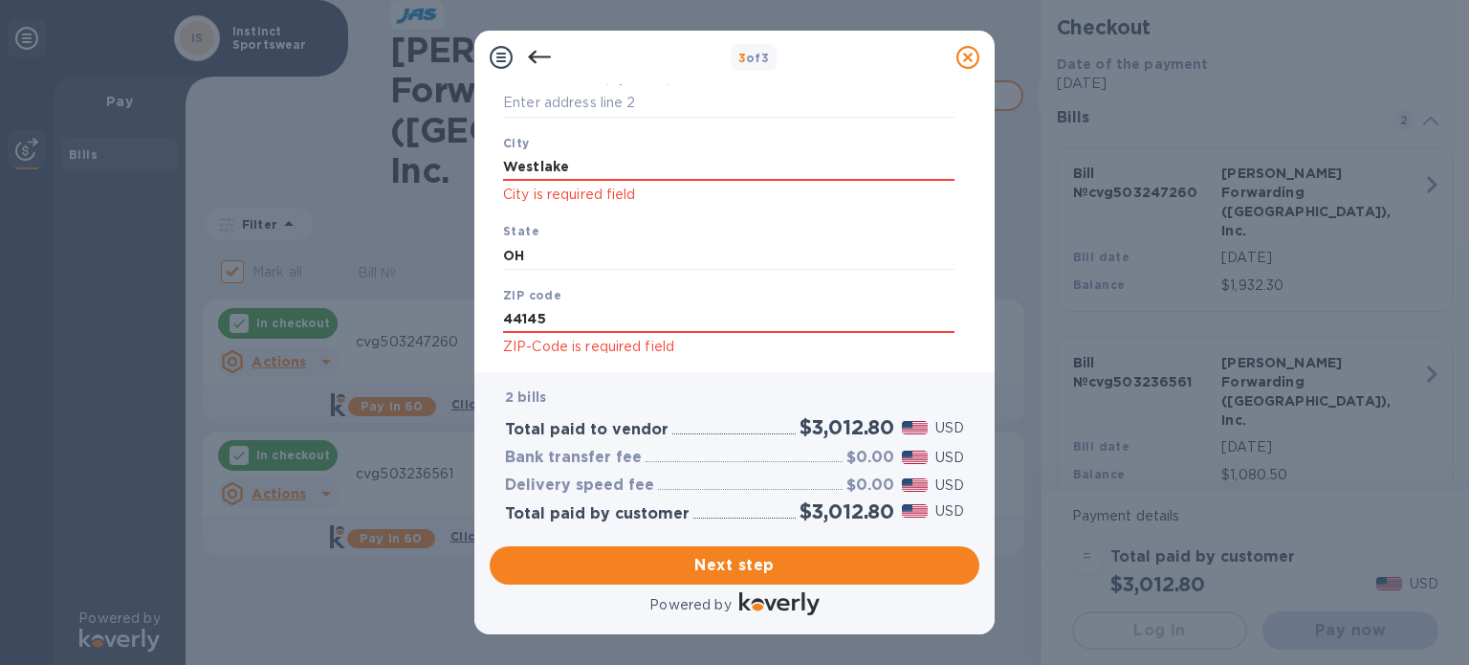
scroll to position [348, 0]
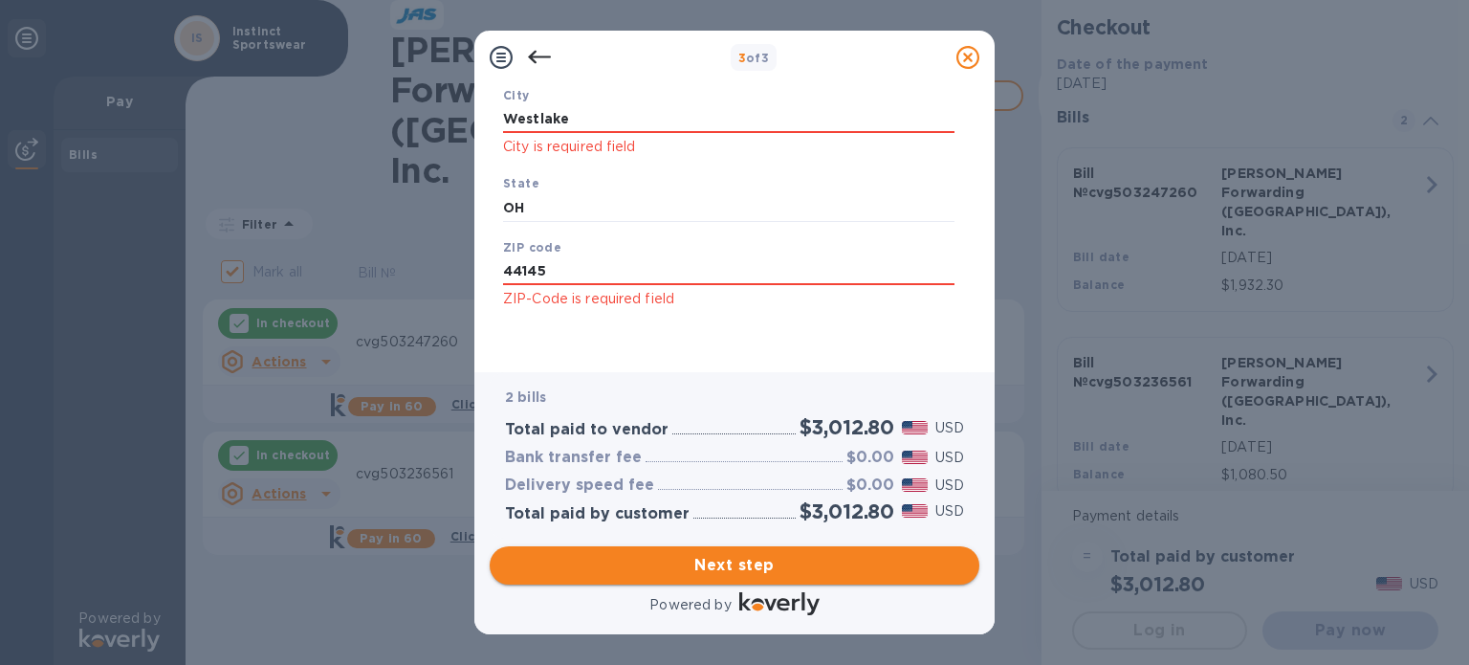
click at [748, 563] on span "Next step" at bounding box center [734, 565] width 459 height 23
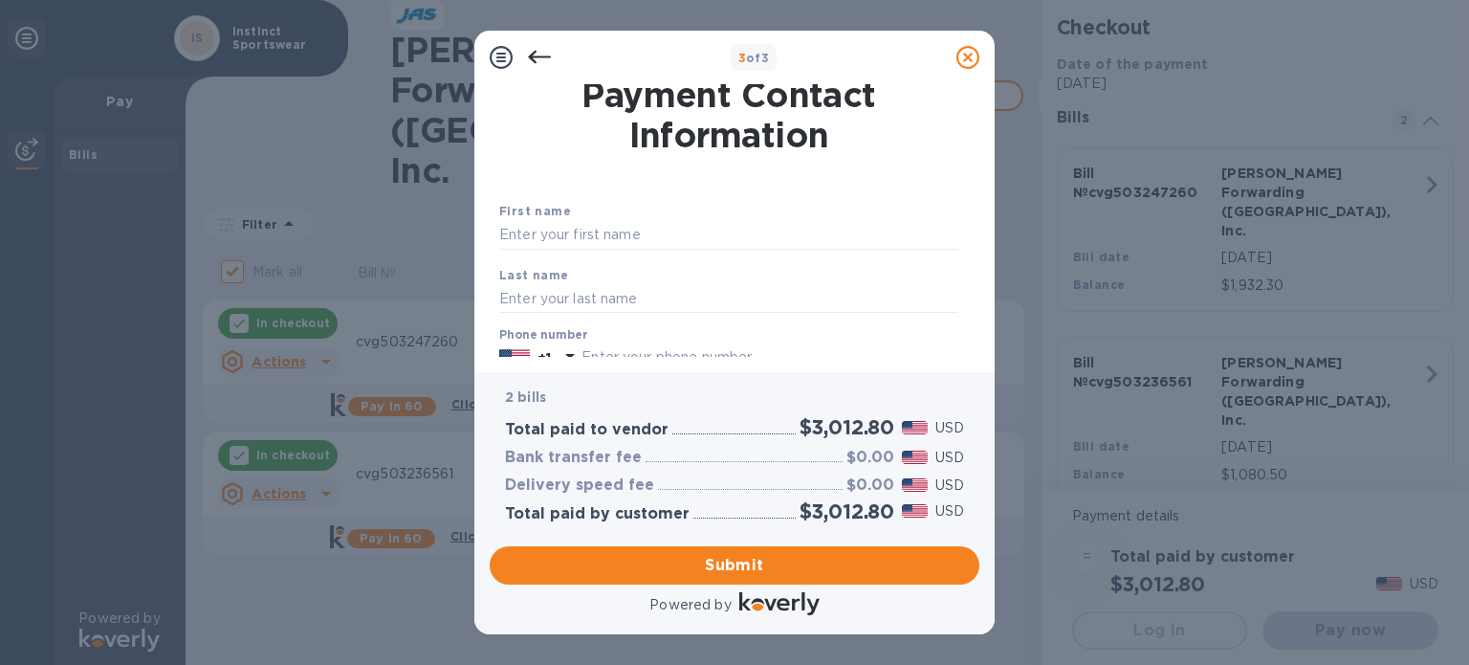
scroll to position [0, 0]
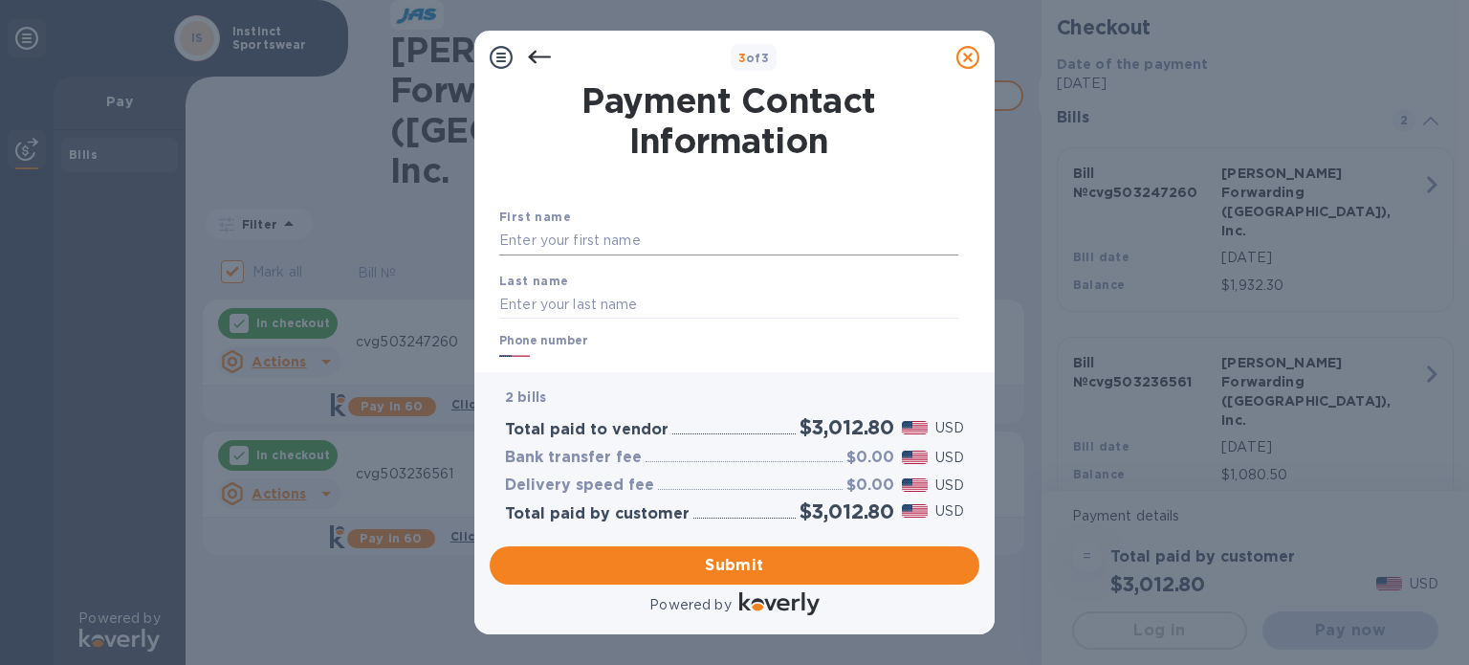
click at [599, 244] on input "text" at bounding box center [728, 241] width 459 height 29
type input "[PERSON_NAME]"
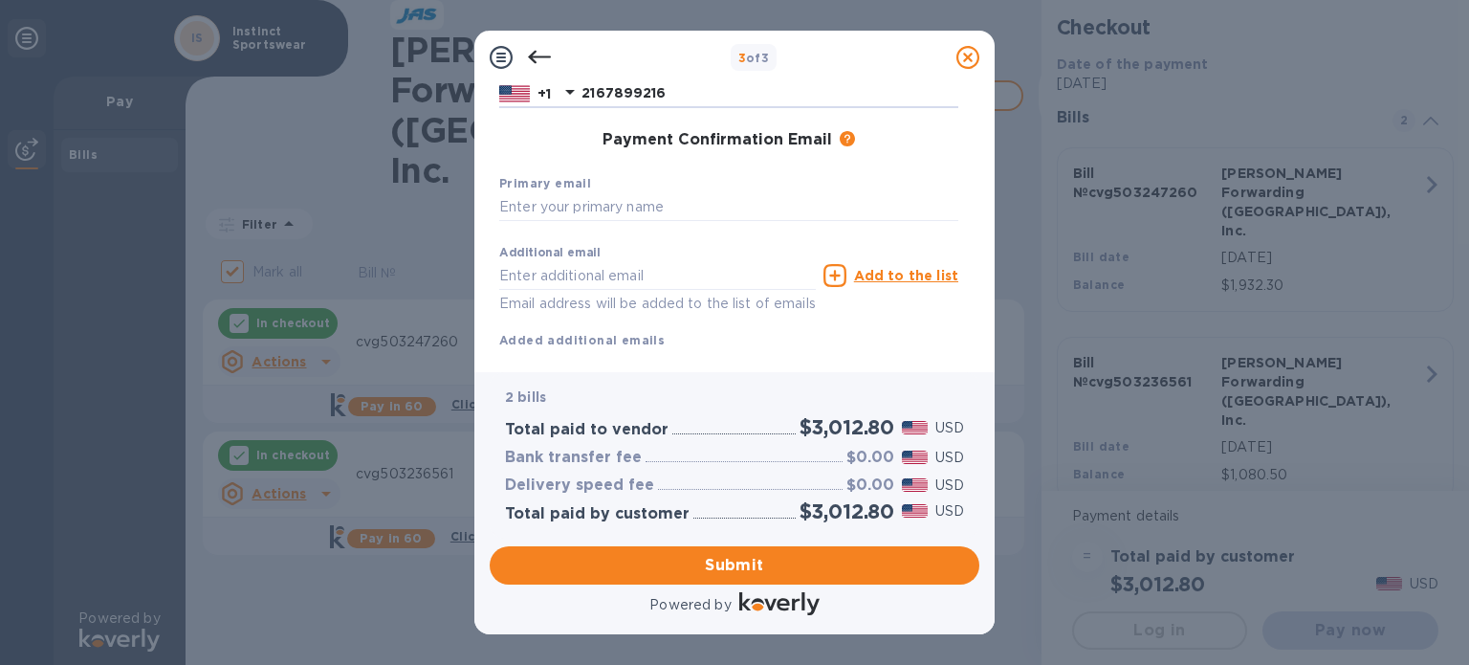
scroll to position [308, 0]
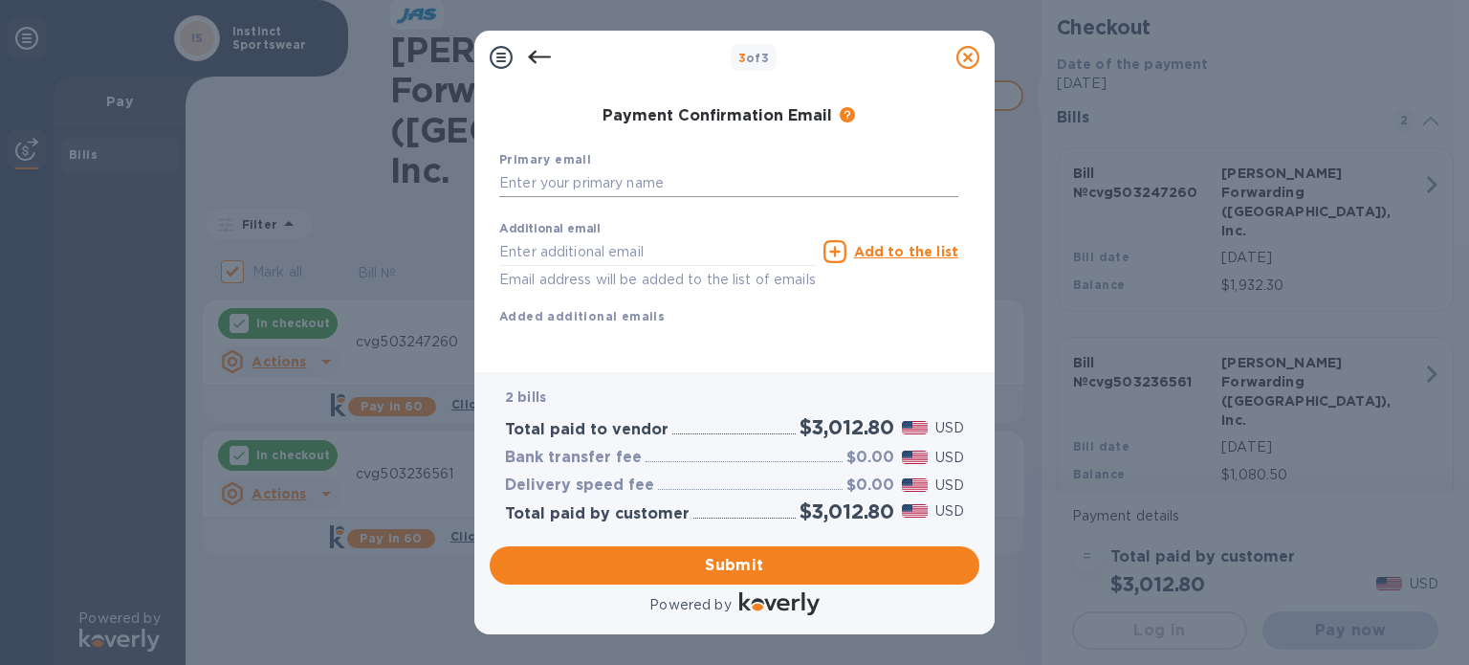
type input "2167899216"
click at [611, 176] on input "text" at bounding box center [728, 183] width 459 height 29
type input "s"
type input "[PERSON_NAME]"
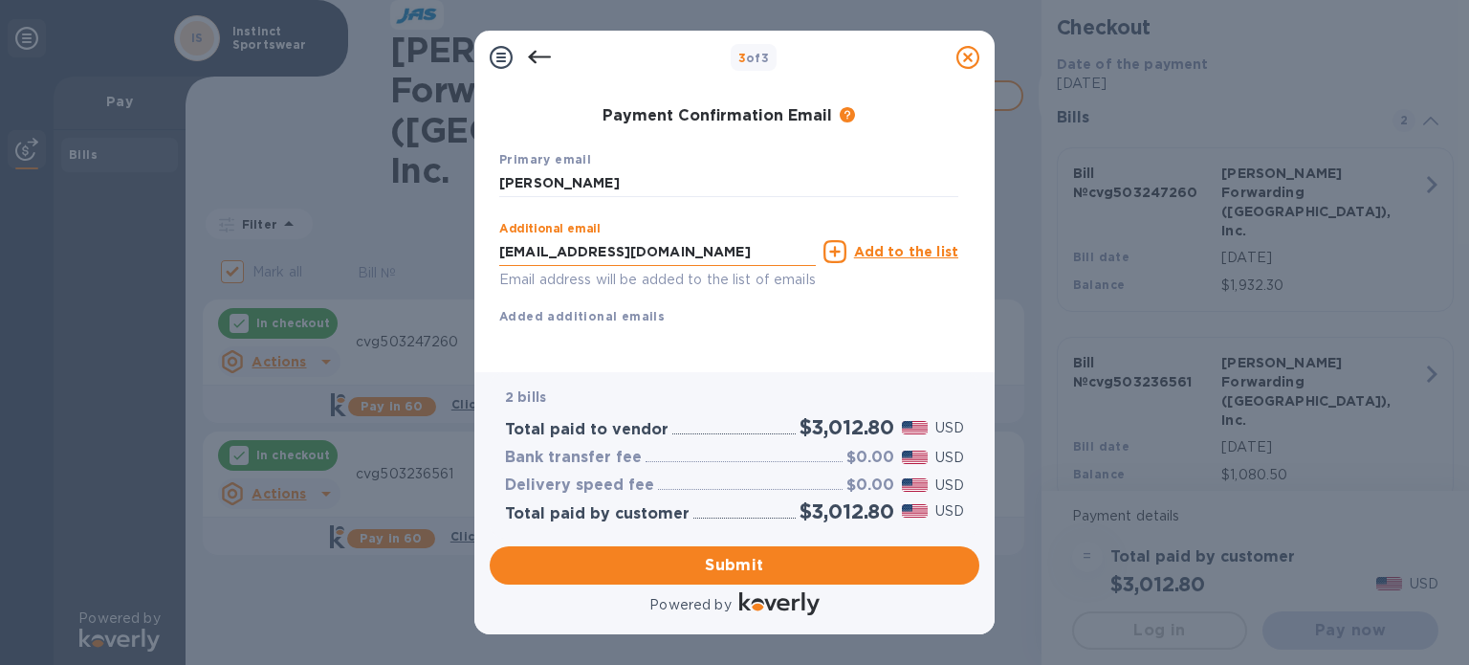
scroll to position [318, 0]
type input "[EMAIL_ADDRESS][DOMAIN_NAME]"
click at [748, 564] on span "Submit" at bounding box center [734, 565] width 459 height 23
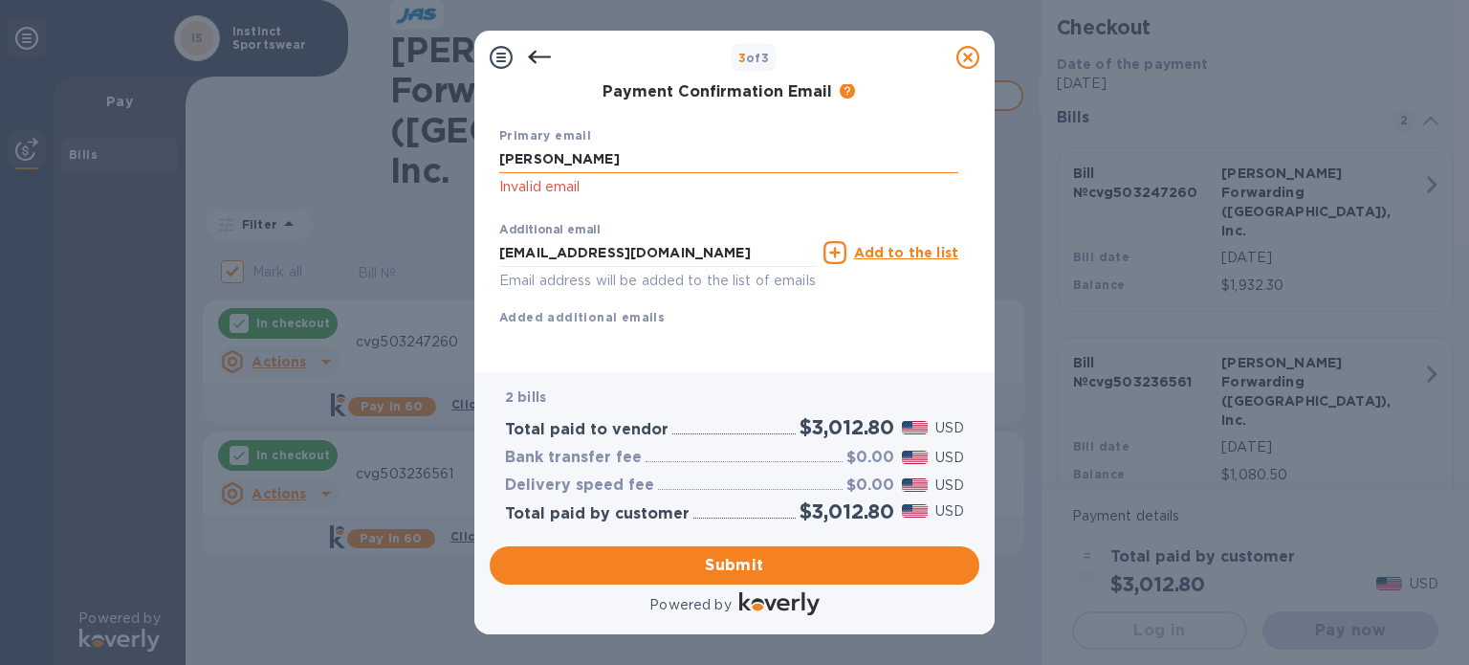
click at [640, 166] on input "[PERSON_NAME]" at bounding box center [728, 159] width 459 height 29
drag, startPoint x: 645, startPoint y: 162, endPoint x: 409, endPoint y: 147, distance: 235.7
click at [411, 148] on div "3 of 3 Payment Contact Information First name [PERSON_NAME] Last name [PERSON_N…" at bounding box center [734, 332] width 1469 height 665
type input "sales"
drag, startPoint x: 731, startPoint y: 253, endPoint x: 334, endPoint y: 185, distance: 402.9
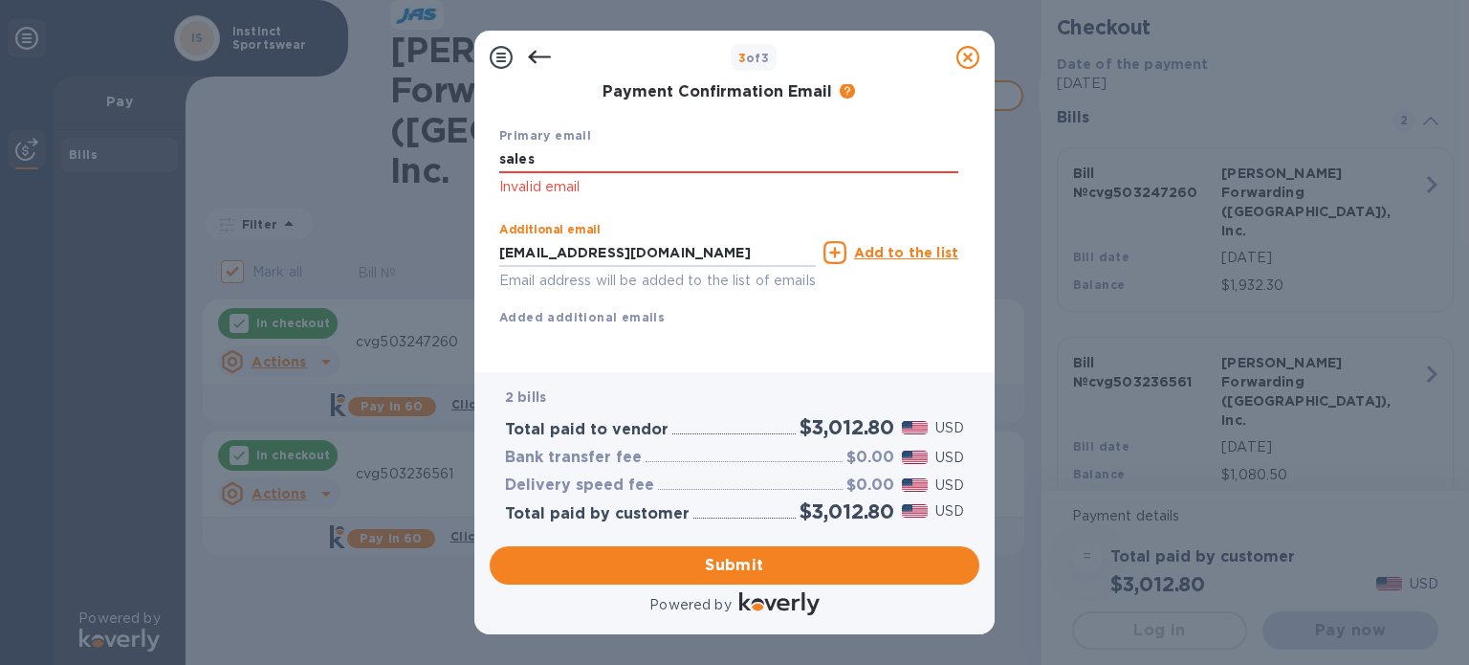
click at [334, 185] on div "3 of 3 Payment Contact Information First name [PERSON_NAME] Last name [PERSON_N…" at bounding box center [734, 332] width 1469 height 665
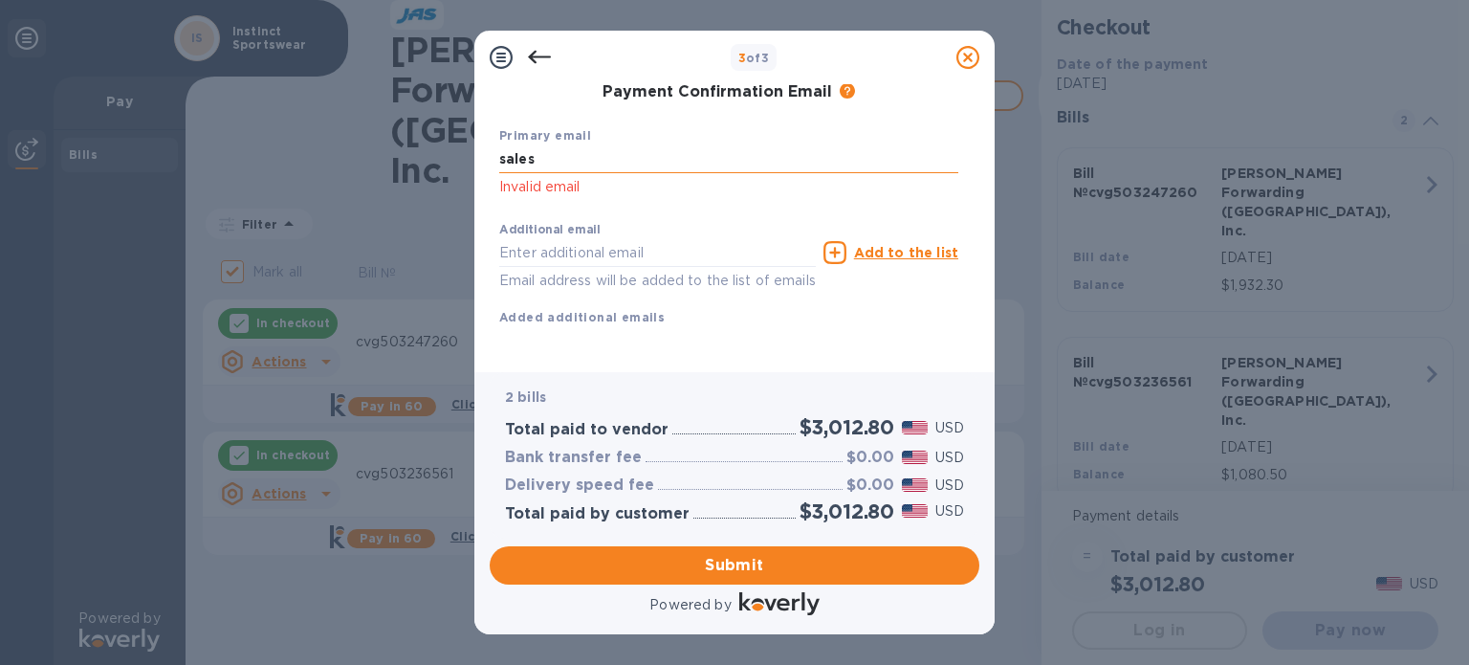
click at [552, 152] on input "sales" at bounding box center [728, 159] width 459 height 29
type input "[EMAIL_ADDRESS][DOMAIN_NAME]"
click at [752, 555] on span "Submit" at bounding box center [734, 565] width 459 height 23
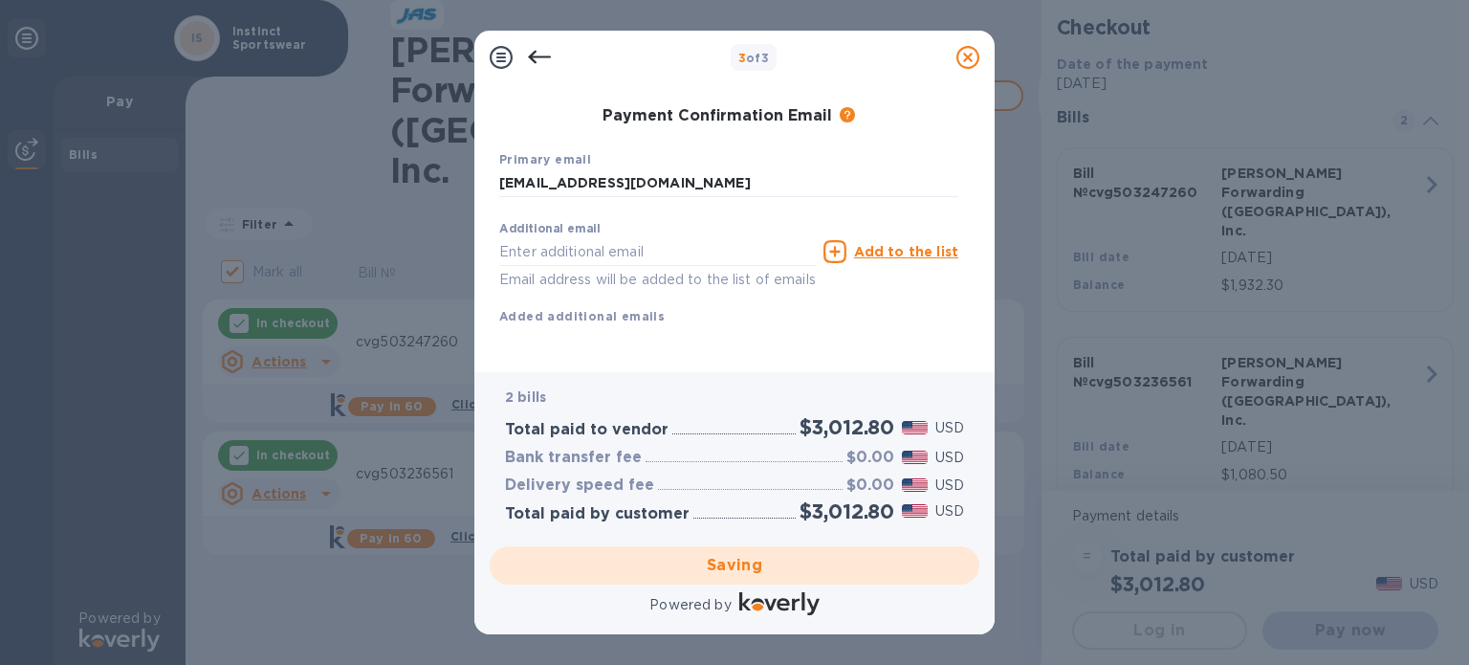
checkbox input "false"
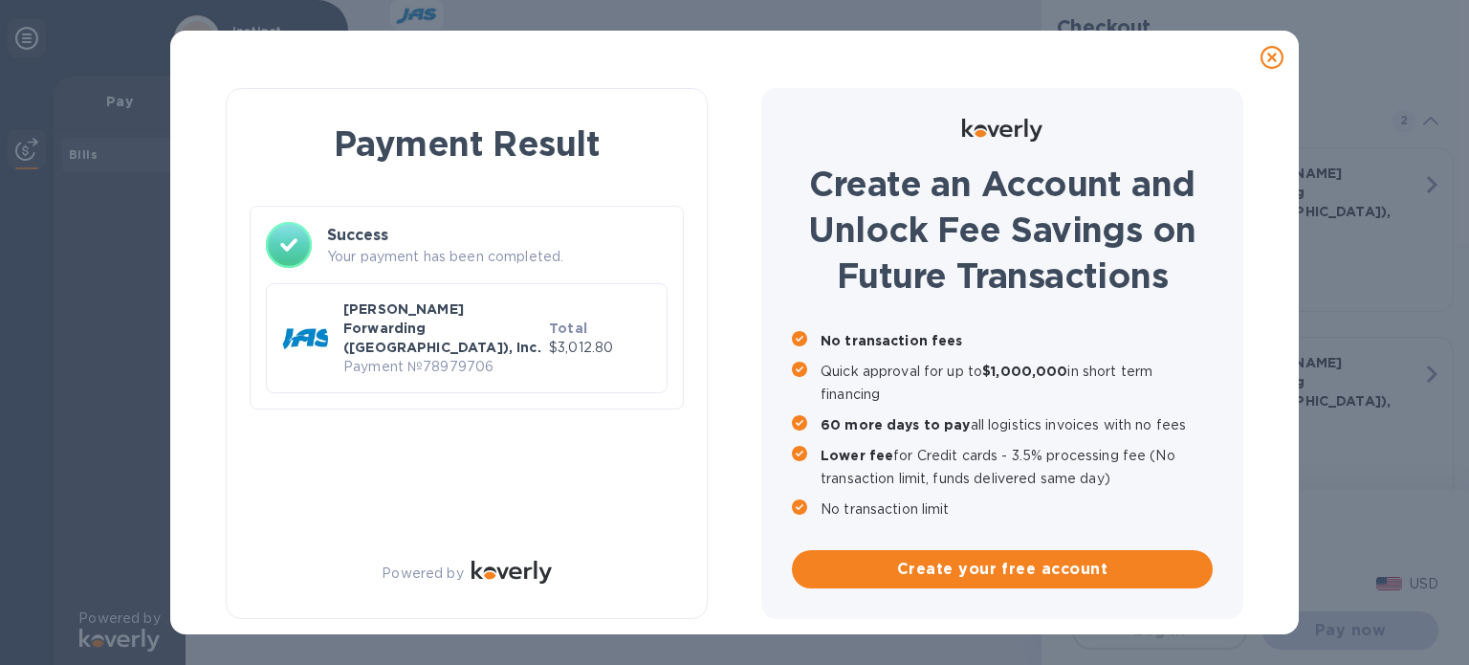
scroll to position [0, 0]
